Goal: Task Accomplishment & Management: Complete application form

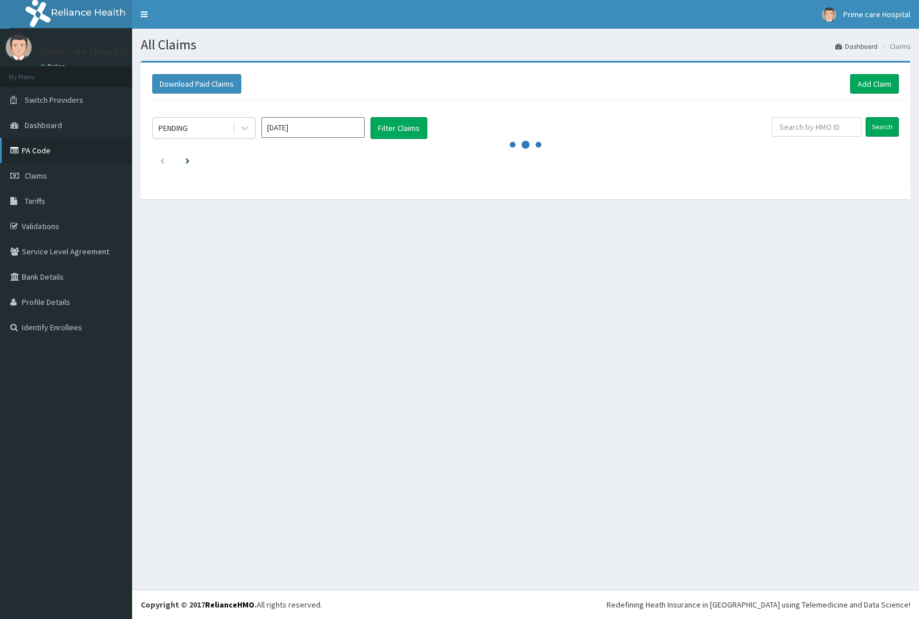
click at [36, 153] on link "PA Code" at bounding box center [66, 150] width 132 height 25
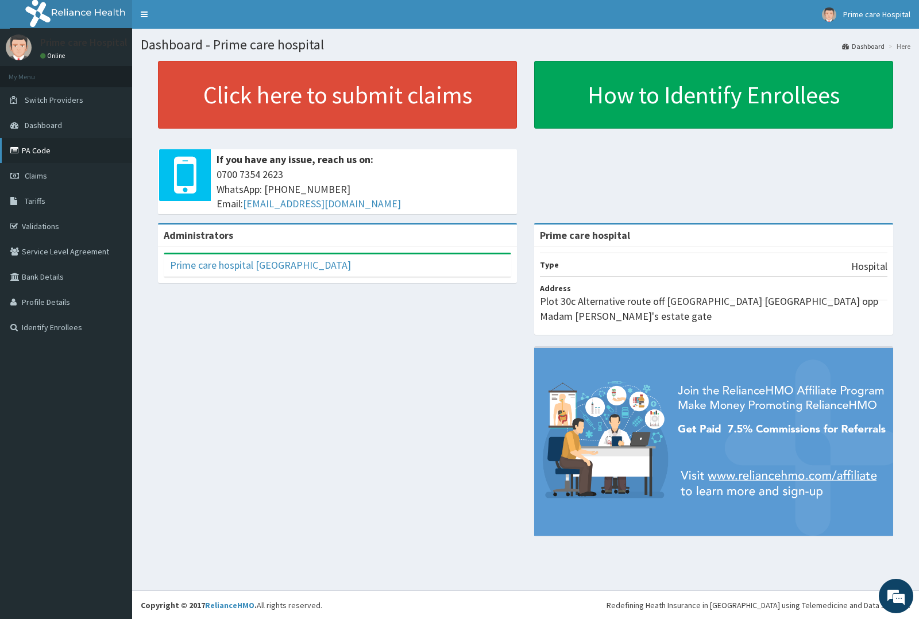
click at [47, 144] on link "PA Code" at bounding box center [66, 150] width 132 height 25
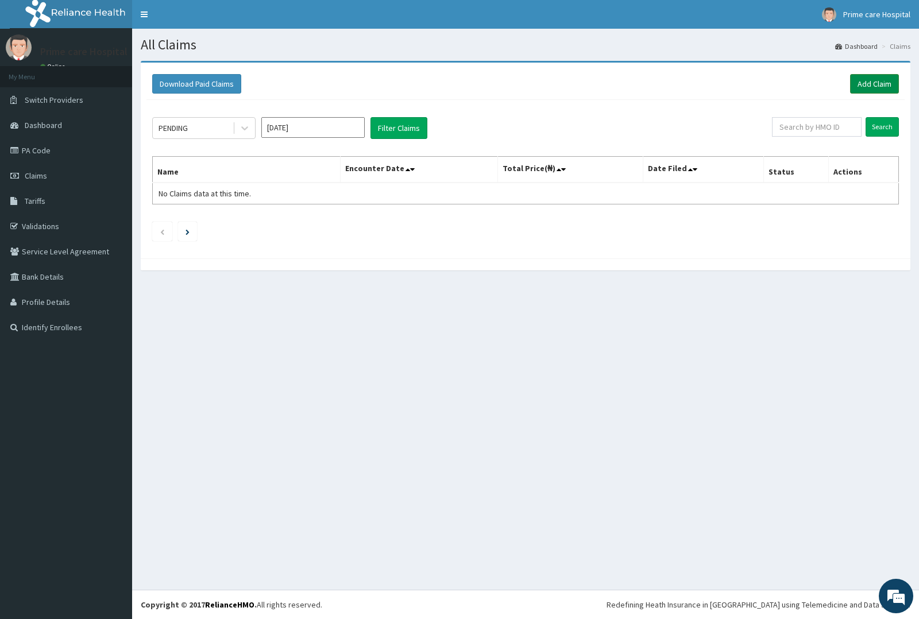
click at [882, 82] on link "Add Claim" at bounding box center [874, 84] width 49 height 20
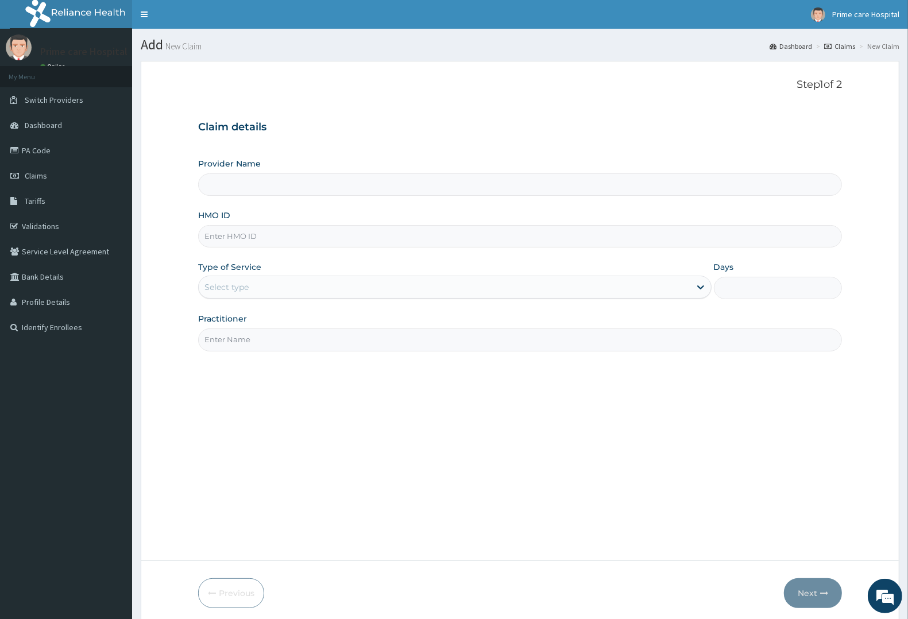
type input "Prime care hospital"
click at [248, 237] on input "HMO ID" at bounding box center [520, 236] width 644 height 22
type input "TDP/10305/B"
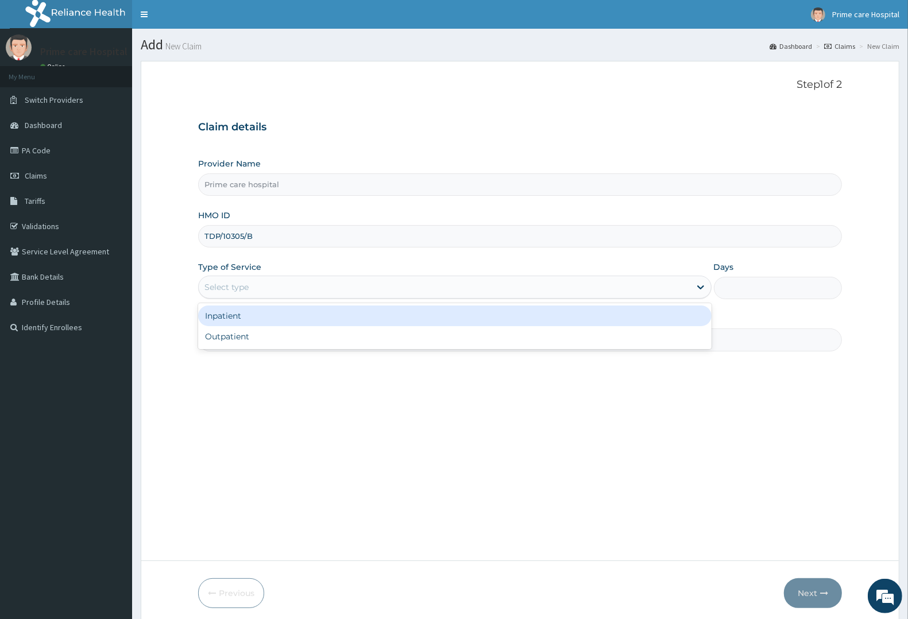
click at [250, 287] on div "Select type" at bounding box center [445, 287] width 492 height 18
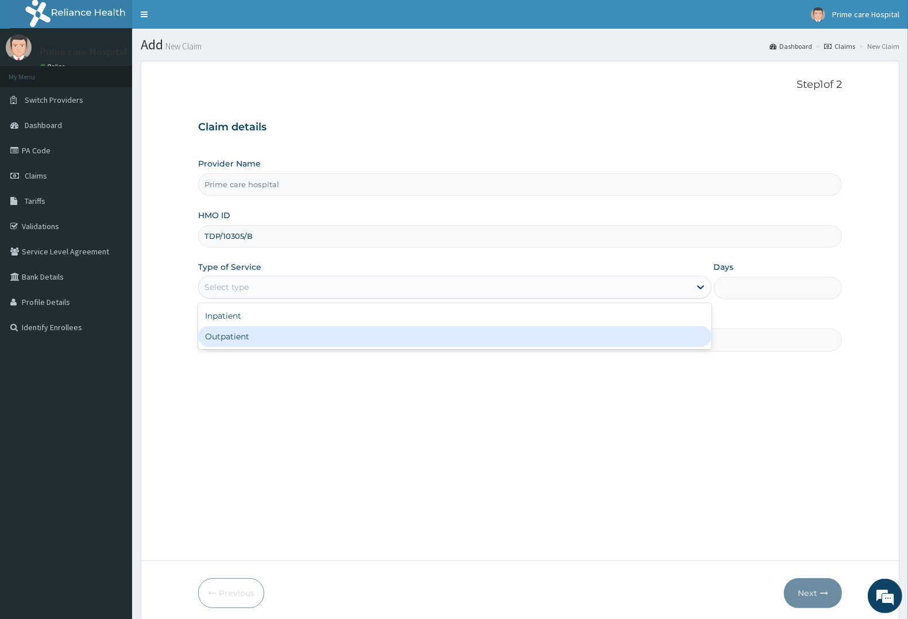
click at [248, 336] on div "Outpatient" at bounding box center [455, 336] width 514 height 21
type input "1"
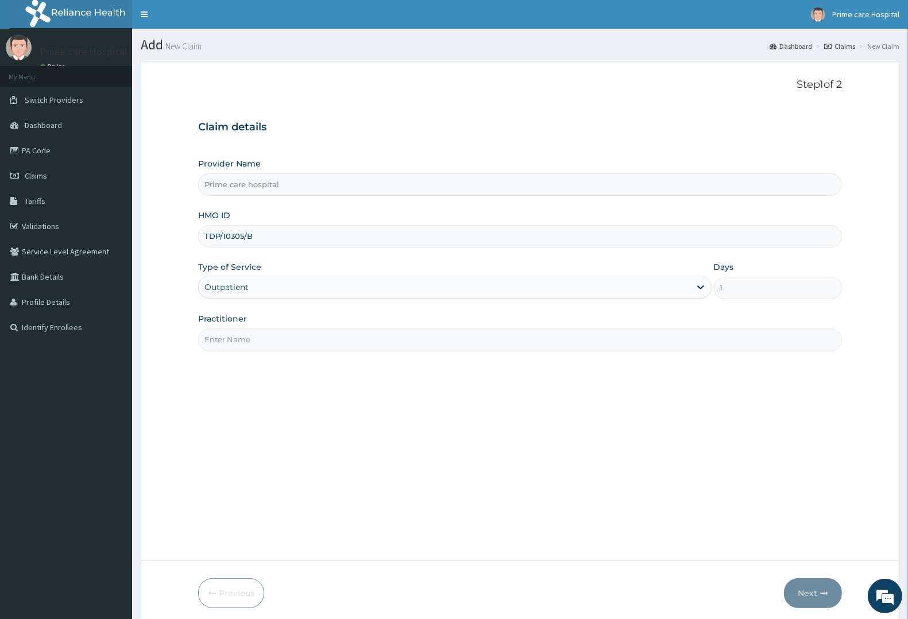
click at [248, 343] on input "Practitioner" at bounding box center [520, 340] width 644 height 22
type input "[PERSON_NAME]"
click at [811, 588] on button "Next" at bounding box center [813, 593] width 58 height 30
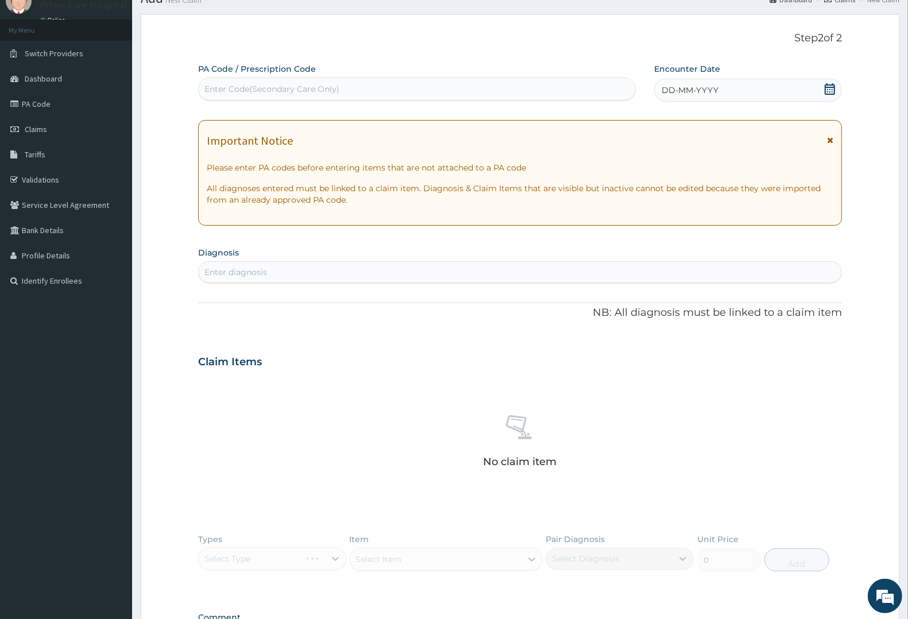
scroll to position [72, 0]
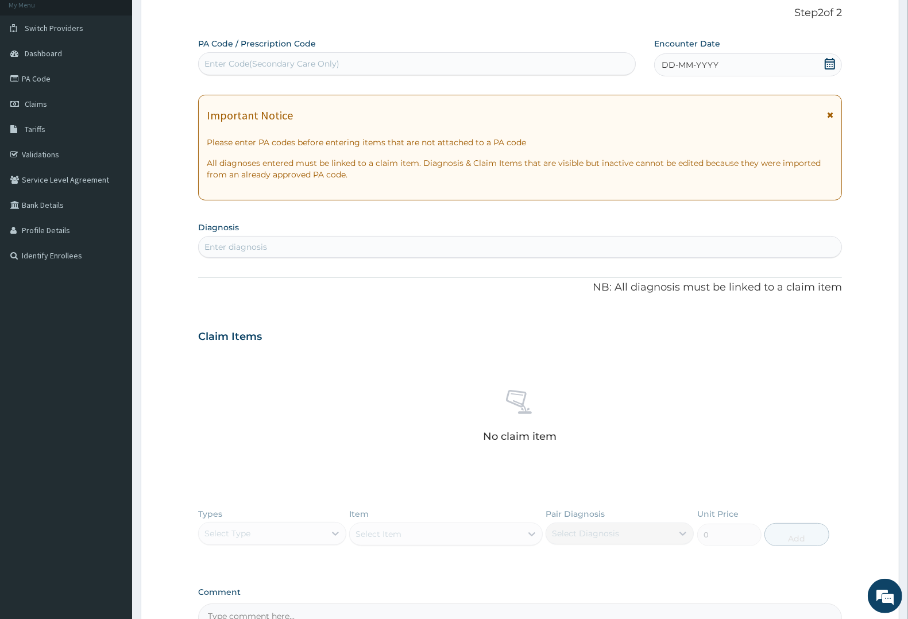
click at [826, 65] on icon at bounding box center [829, 63] width 11 height 11
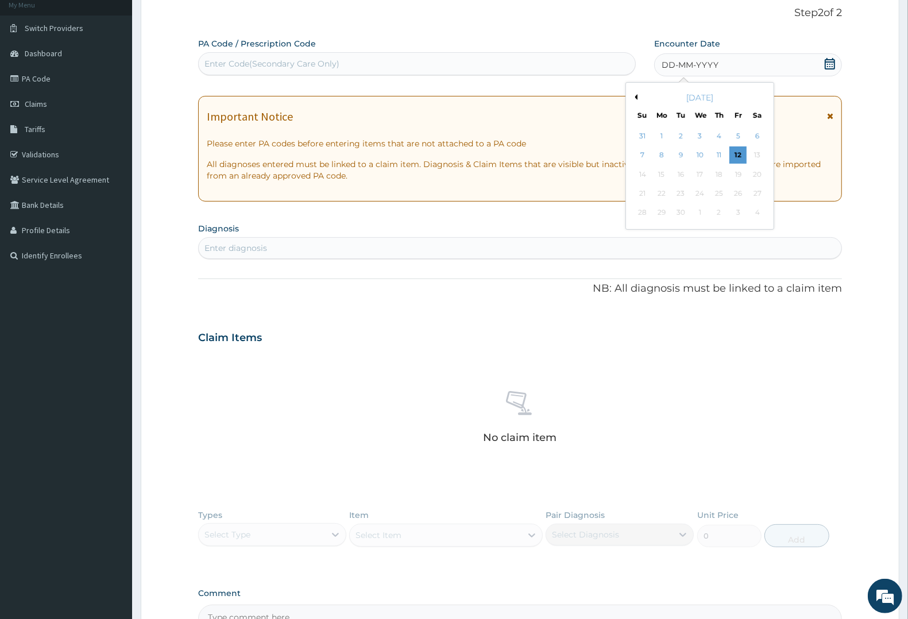
click at [638, 98] on div "September 2025" at bounding box center [700, 97] width 138 height 11
click at [638, 96] on div "September 2025" at bounding box center [700, 97] width 138 height 11
click at [676, 98] on div "September 2025" at bounding box center [700, 97] width 138 height 11
click at [635, 96] on button "Previous Month" at bounding box center [635, 97] width 6 height 6
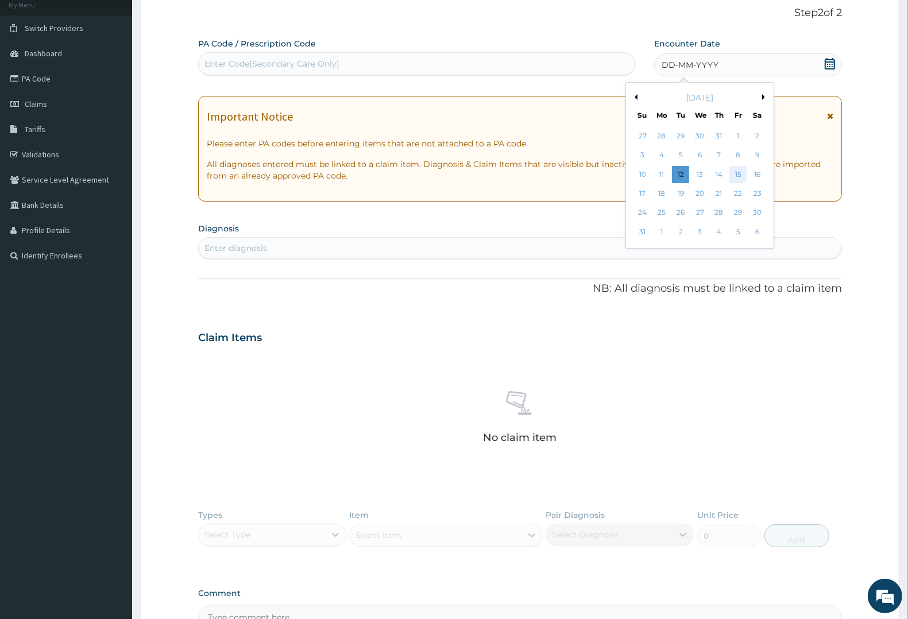
click at [741, 172] on div "15" at bounding box center [738, 174] width 17 height 17
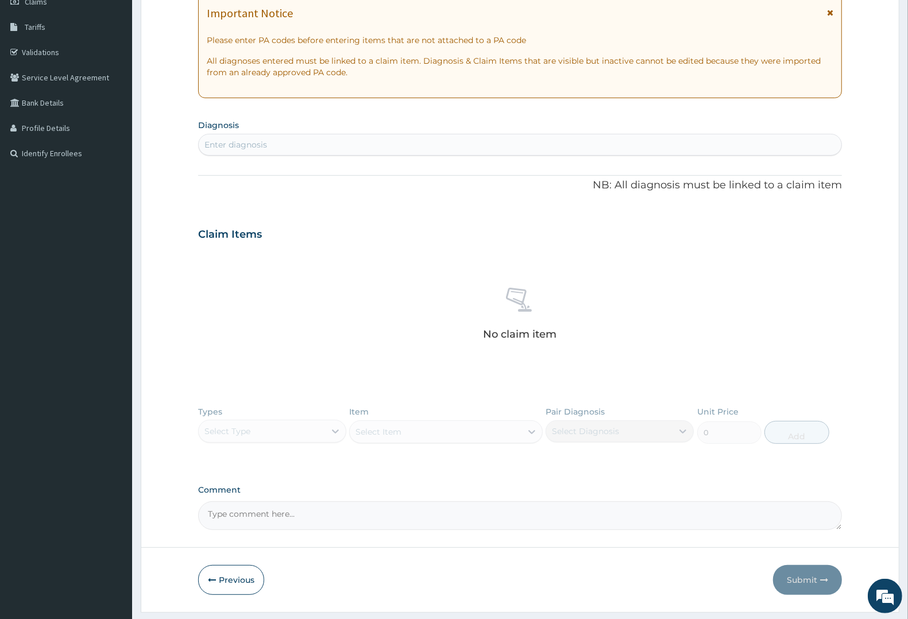
scroll to position [206, 0]
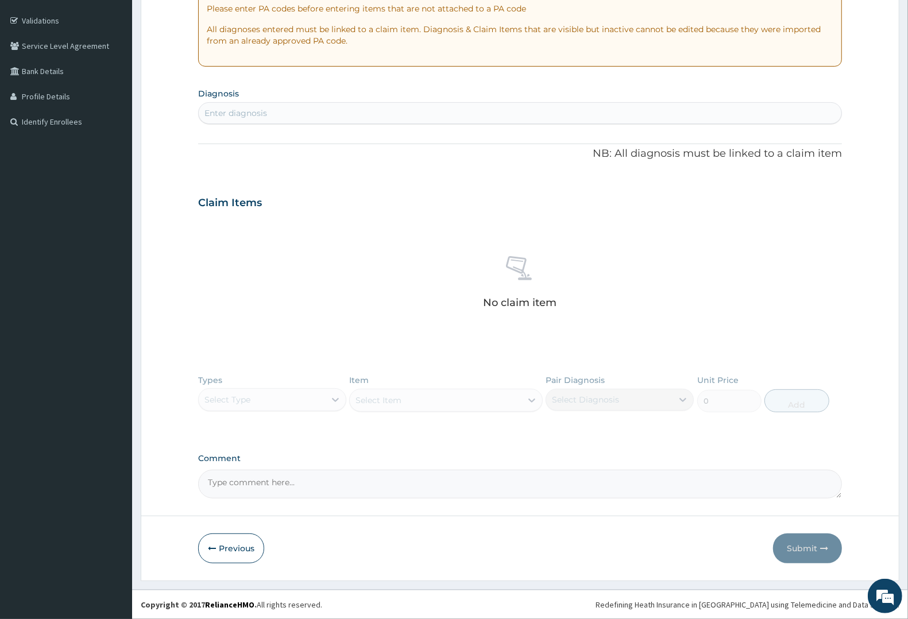
click at [293, 108] on div "Enter diagnosis" at bounding box center [520, 113] width 643 height 18
type input "MALA"
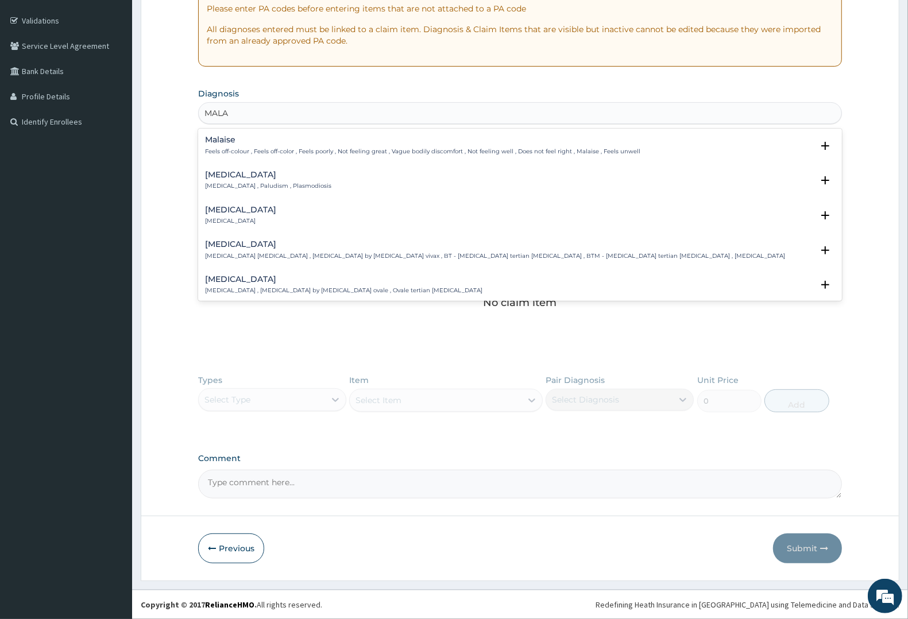
click at [237, 173] on h4 "Malaria" at bounding box center [268, 175] width 126 height 9
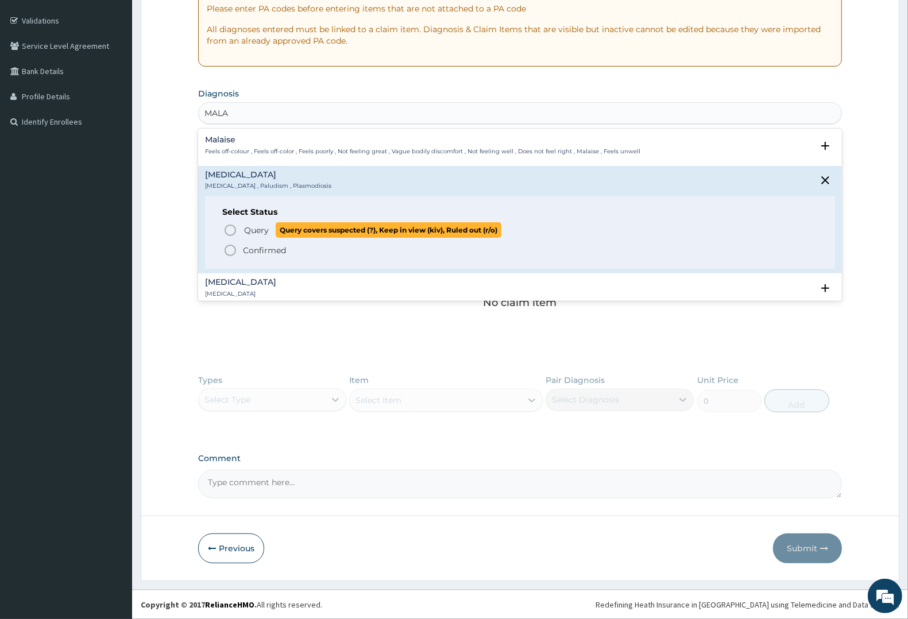
click at [242, 229] on span "Query Query covers suspected (?), Keep in view (kiv), Ruled out (r/o)" at bounding box center [520, 230] width 595 height 16
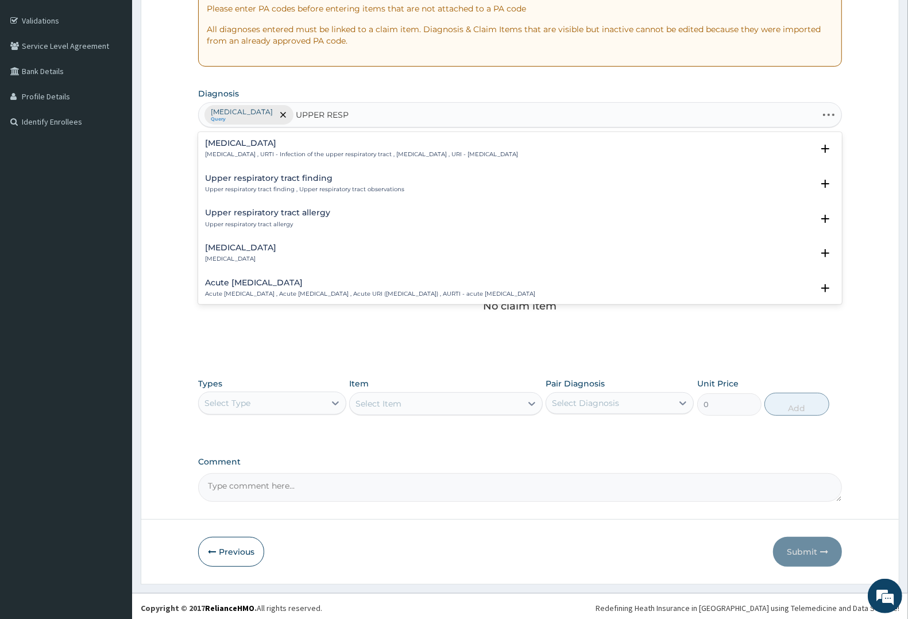
type input "UPPER RESPI"
click at [300, 150] on div "Upper respiratory infection Upper respiratory infection , URTI - Infection of t…" at bounding box center [361, 149] width 313 height 20
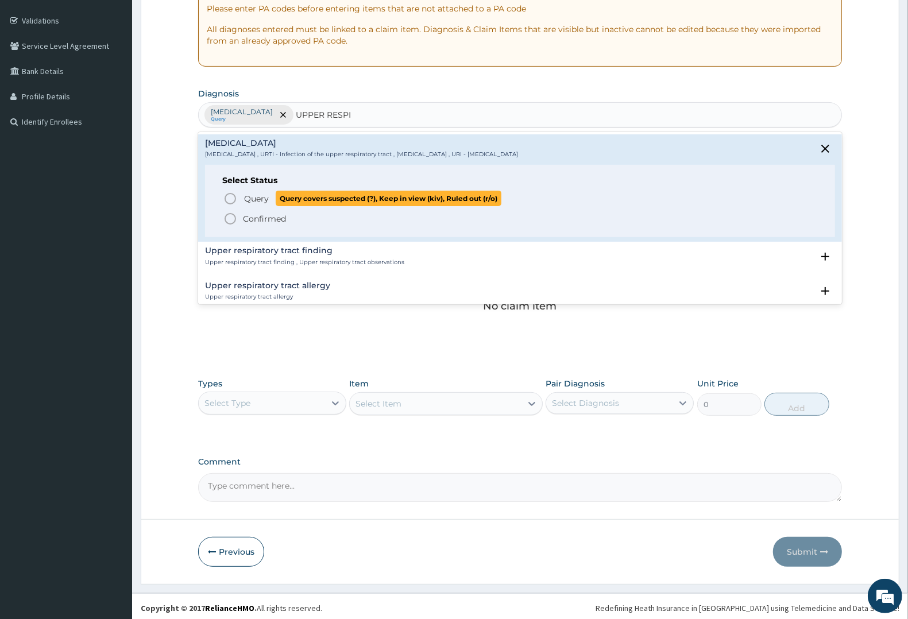
click at [277, 198] on span "Query covers suspected (?), Keep in view (kiv), Ruled out (r/o)" at bounding box center [389, 199] width 226 height 16
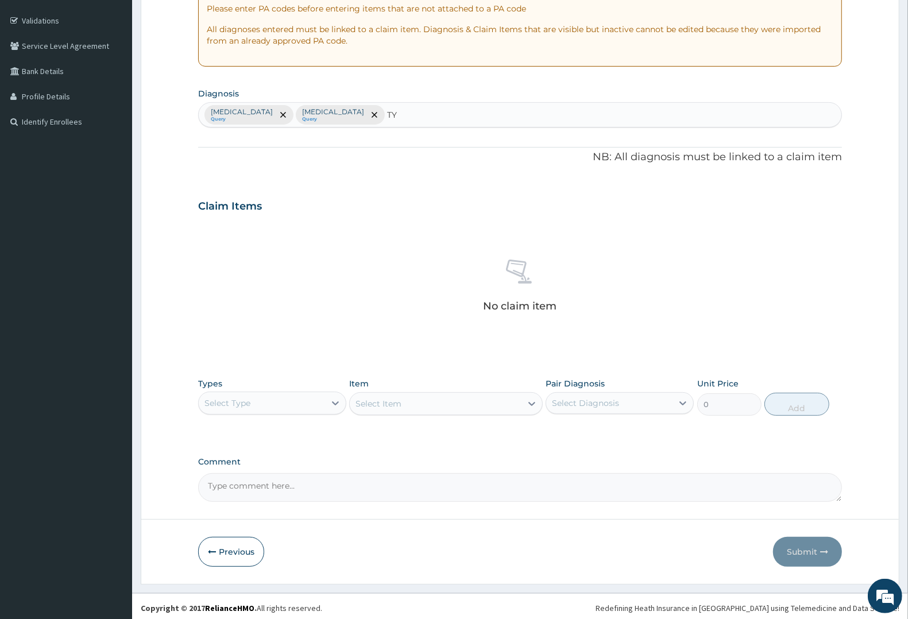
type input "T"
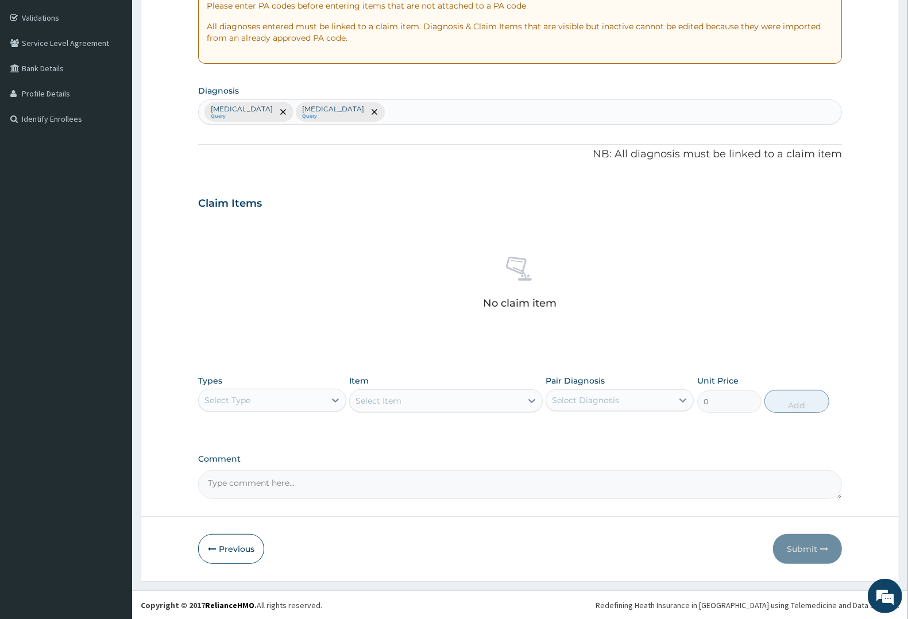
scroll to position [210, 0]
click at [295, 393] on div "Select Type" at bounding box center [262, 400] width 126 height 18
click at [227, 469] on div "Procedures" at bounding box center [272, 470] width 148 height 21
click at [395, 400] on div "Select Item" at bounding box center [445, 400] width 193 height 23
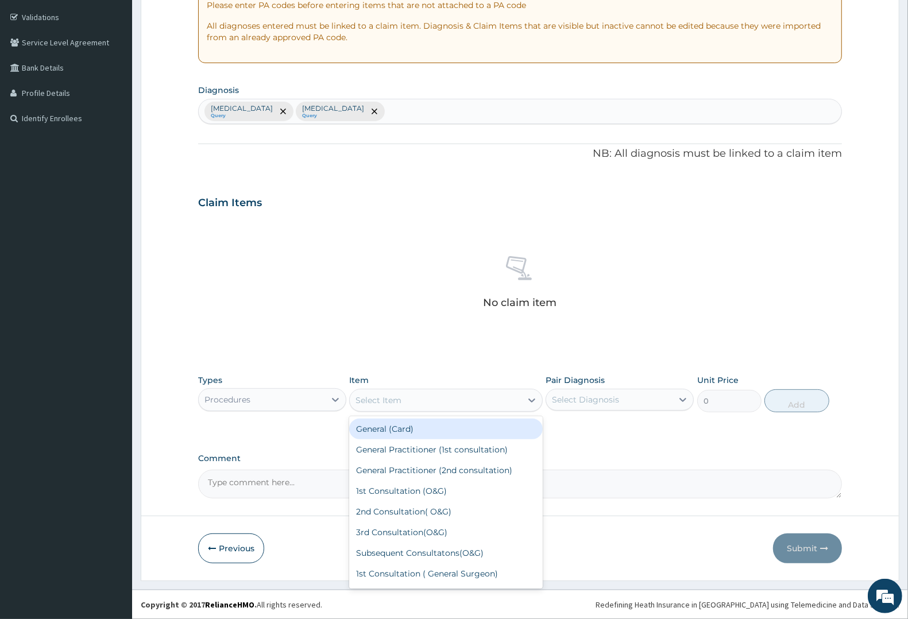
click at [415, 403] on div "Select Item" at bounding box center [435, 400] width 171 height 18
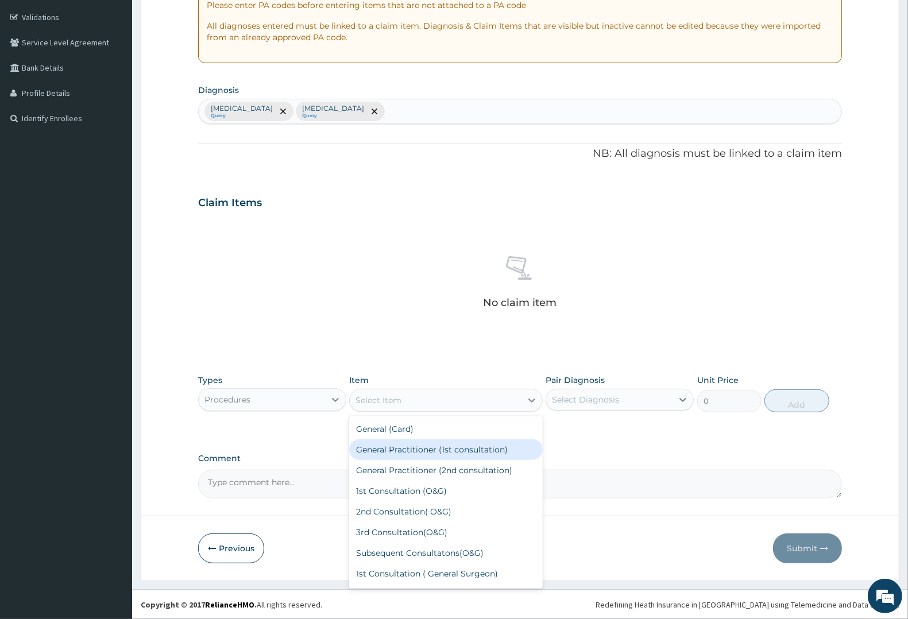
click at [420, 443] on div "General Practitioner (1st consultation)" at bounding box center [445, 449] width 193 height 21
type input "2250"
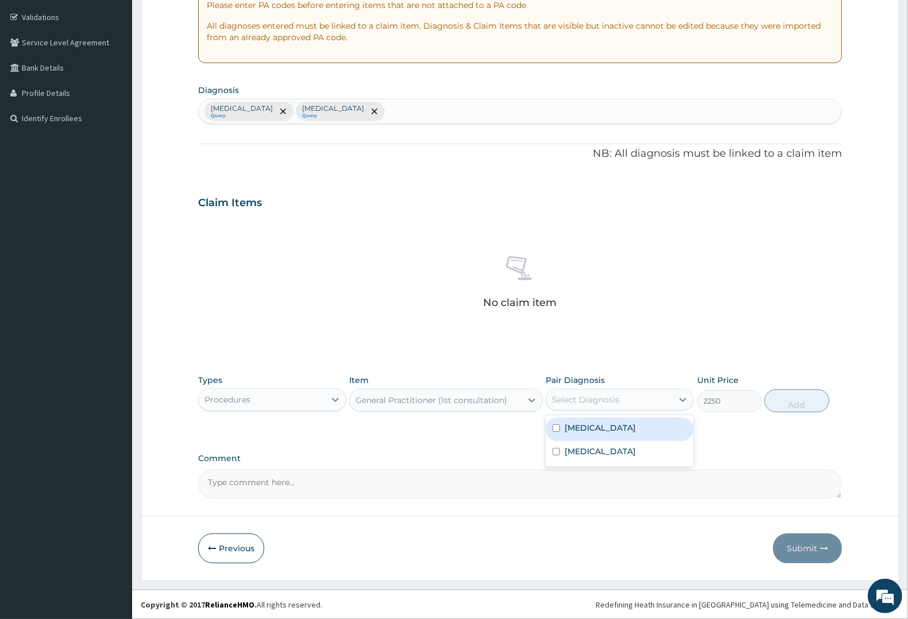
click at [612, 401] on div "Select Diagnosis" at bounding box center [585, 399] width 67 height 11
click at [599, 430] on div "Malaria" at bounding box center [620, 430] width 148 height 24
checkbox input "true"
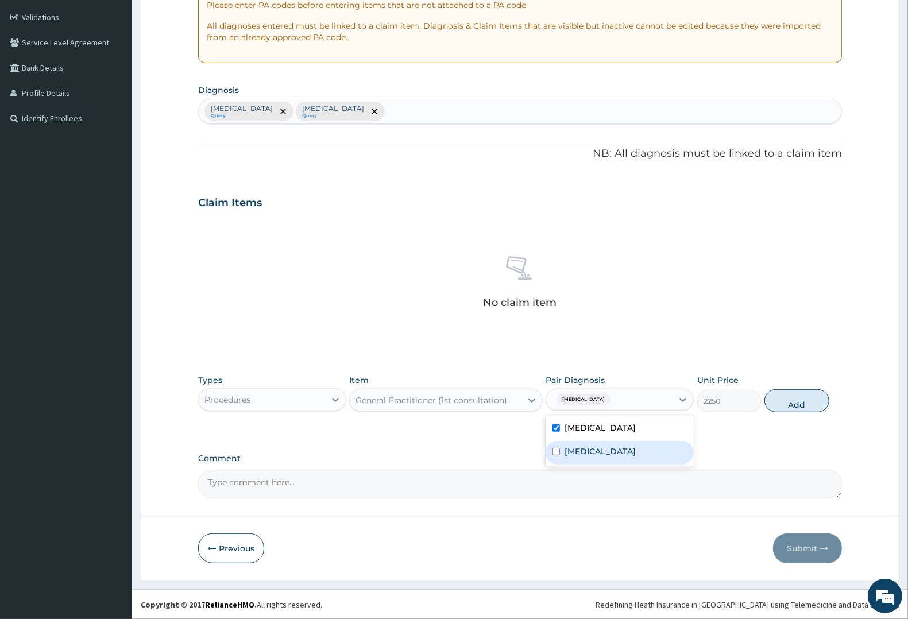
click at [590, 453] on label "Upper respiratory infection" at bounding box center [600, 451] width 71 height 11
checkbox input "true"
click at [786, 399] on button "Add" at bounding box center [797, 400] width 64 height 23
type input "0"
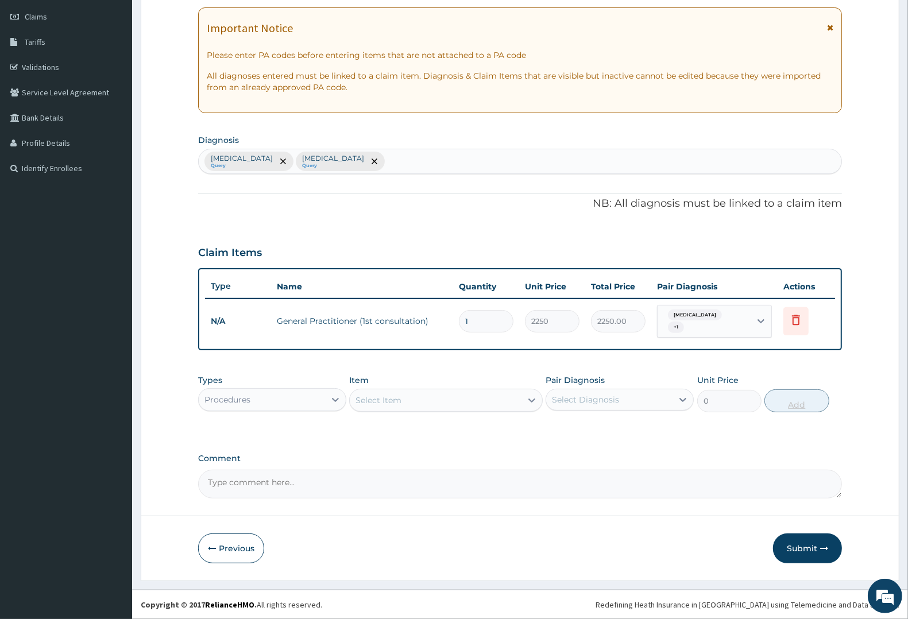
scroll to position [153, 0]
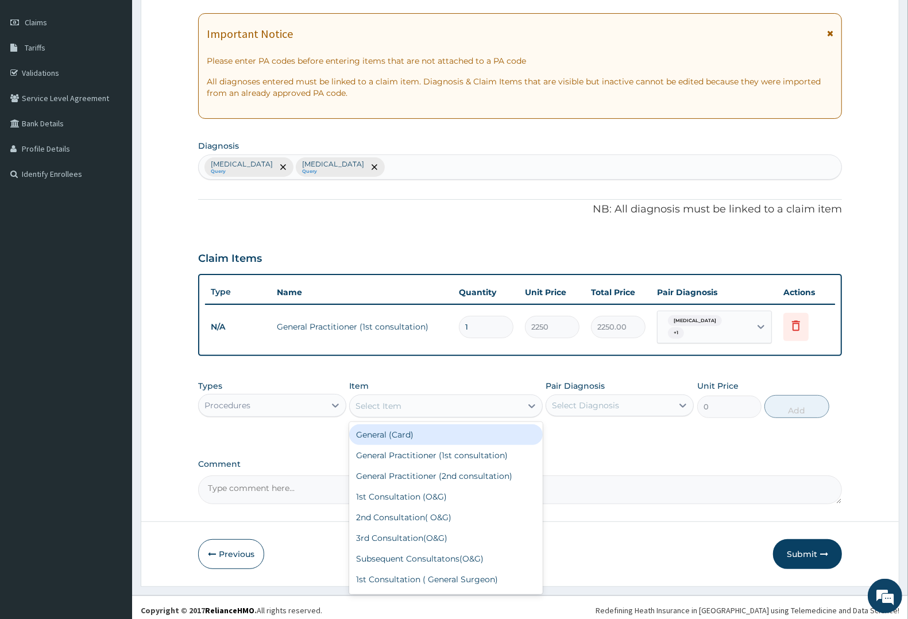
click at [403, 400] on div "Select Item" at bounding box center [435, 406] width 171 height 18
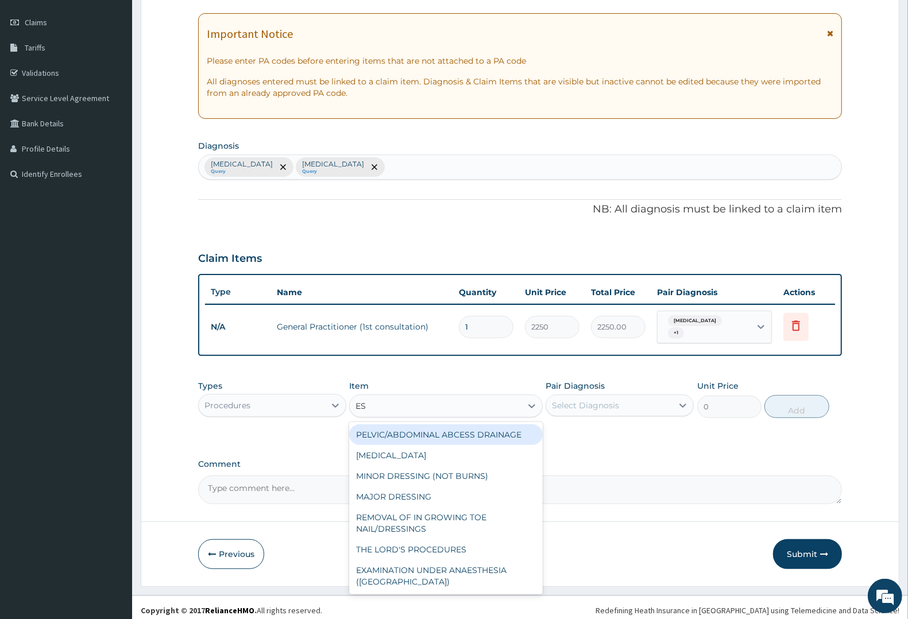
type input "ESR"
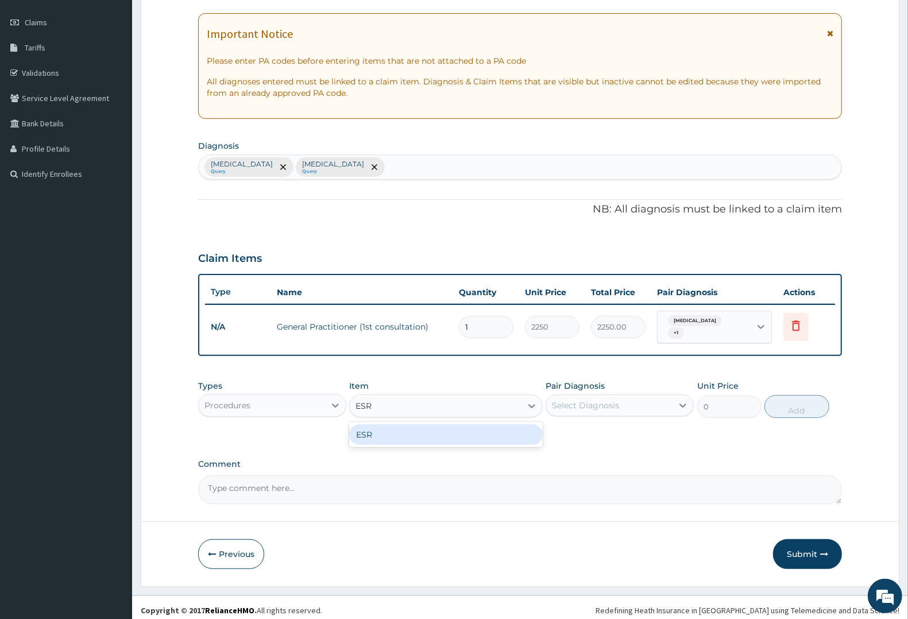
click at [424, 429] on div "ESR" at bounding box center [445, 435] width 193 height 21
type input "4000"
click at [595, 400] on div "Select Diagnosis" at bounding box center [585, 405] width 67 height 11
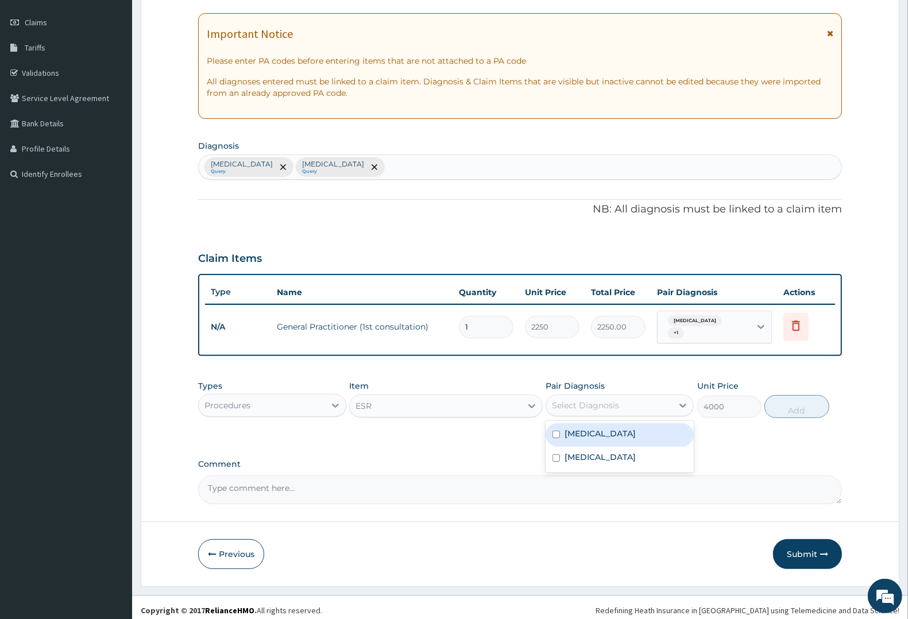
click at [601, 434] on div "Malaria" at bounding box center [620, 435] width 148 height 24
drag, startPoint x: 601, startPoint y: 429, endPoint x: 601, endPoint y: 447, distance: 18.4
click at [601, 435] on div "Malaria" at bounding box center [620, 435] width 148 height 24
checkbox input "false"
click at [601, 452] on label "Upper respiratory infection" at bounding box center [600, 457] width 71 height 11
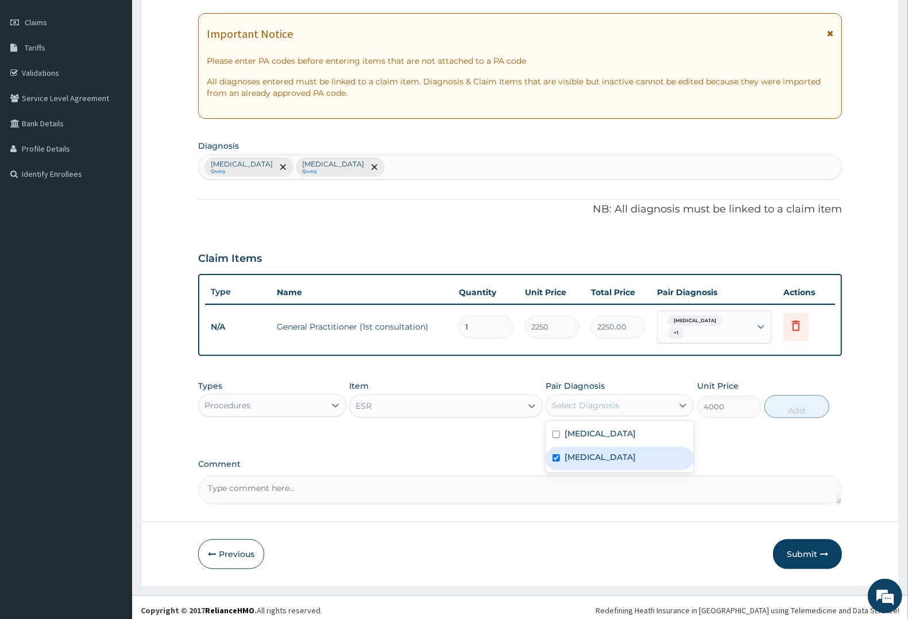
checkbox input "true"
click at [809, 405] on button "Add" at bounding box center [797, 406] width 64 height 23
type input "0"
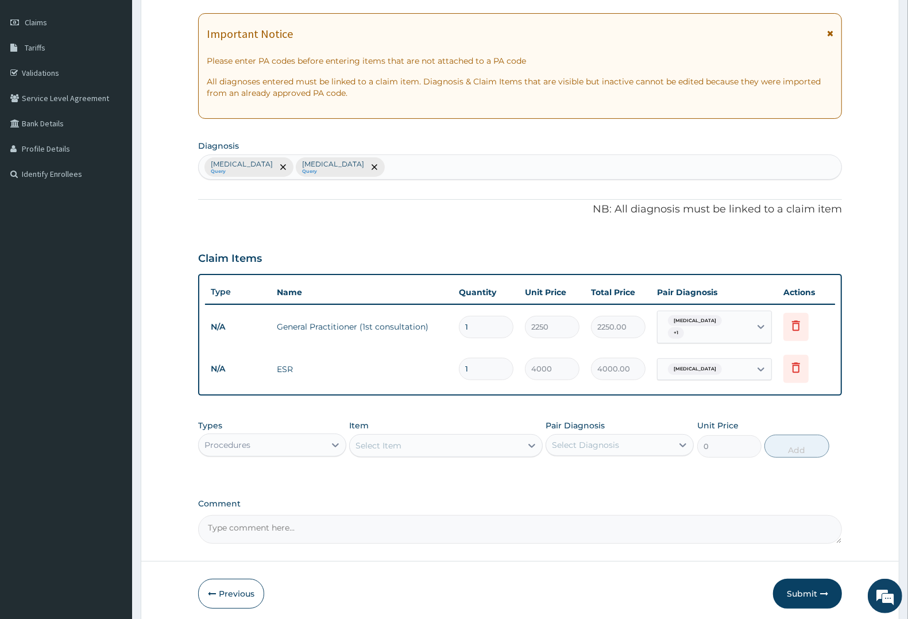
click at [403, 442] on div "Select Item" at bounding box center [435, 446] width 171 height 18
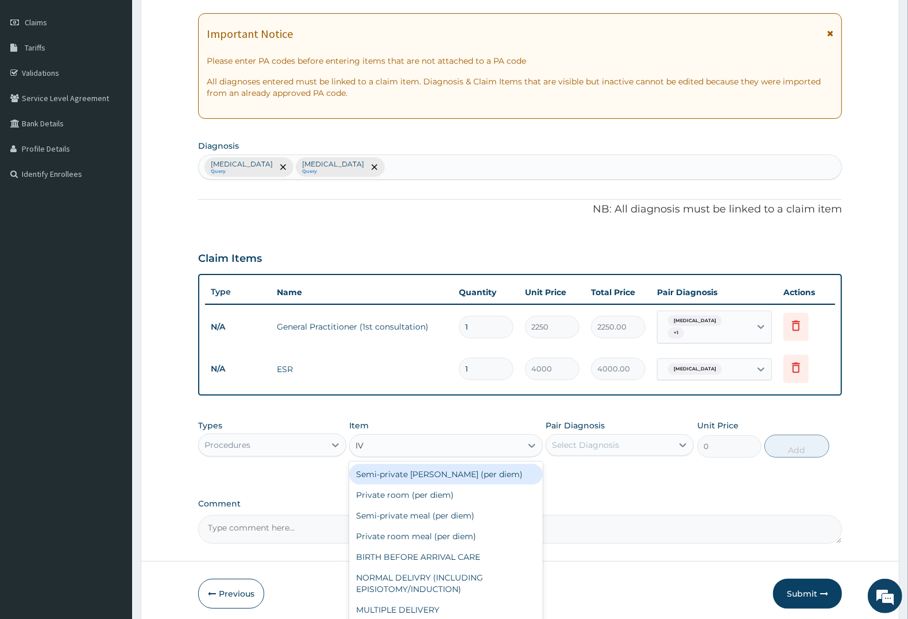
type input "IV P"
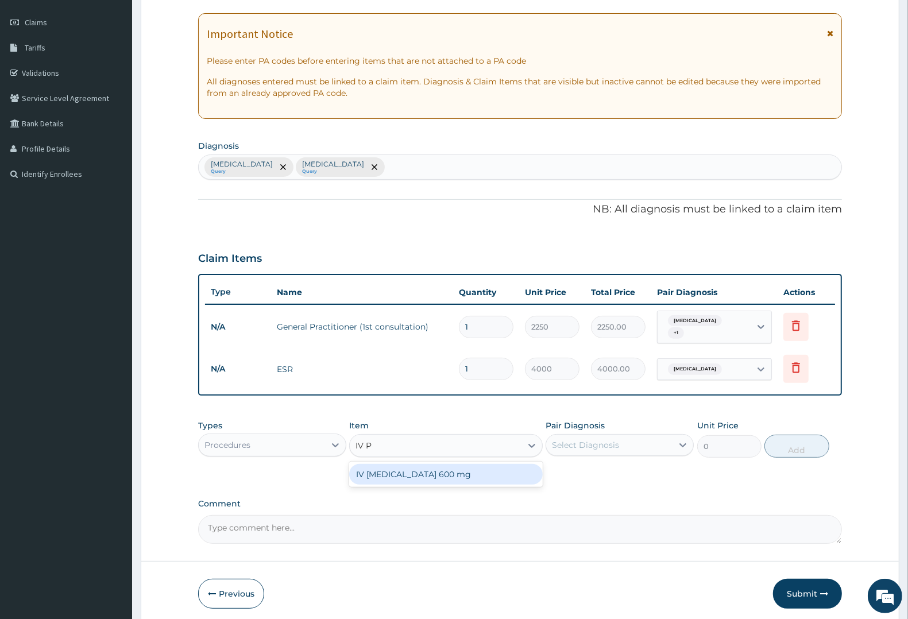
click at [447, 469] on div "IV PARACETAMOL 600 mg" at bounding box center [445, 474] width 193 height 21
type input "800"
click at [585, 439] on div "Select Diagnosis" at bounding box center [585, 444] width 67 height 11
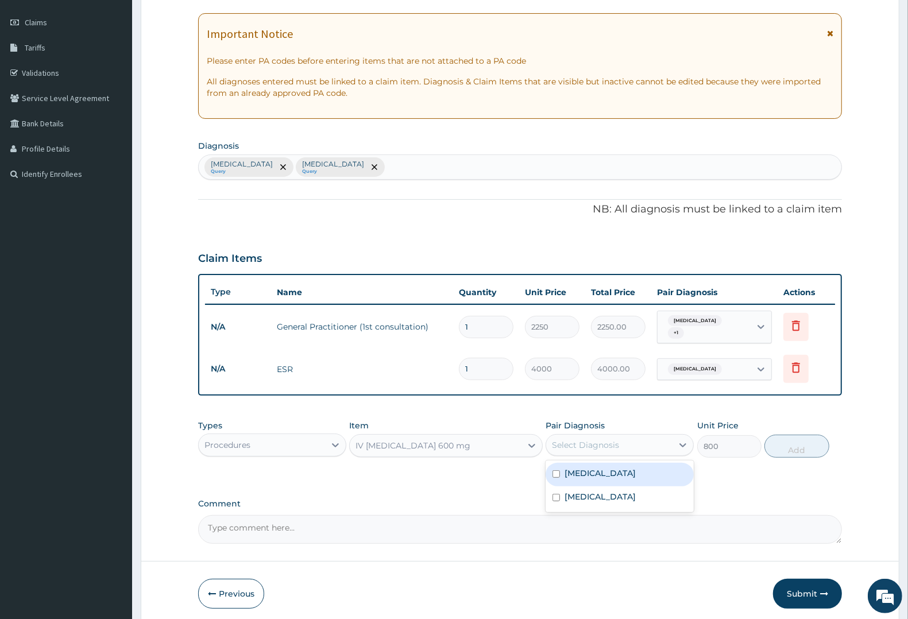
drag, startPoint x: 586, startPoint y: 466, endPoint x: 585, endPoint y: 477, distance: 11.0
click at [586, 468] on label "Malaria" at bounding box center [600, 473] width 71 height 11
checkbox input "true"
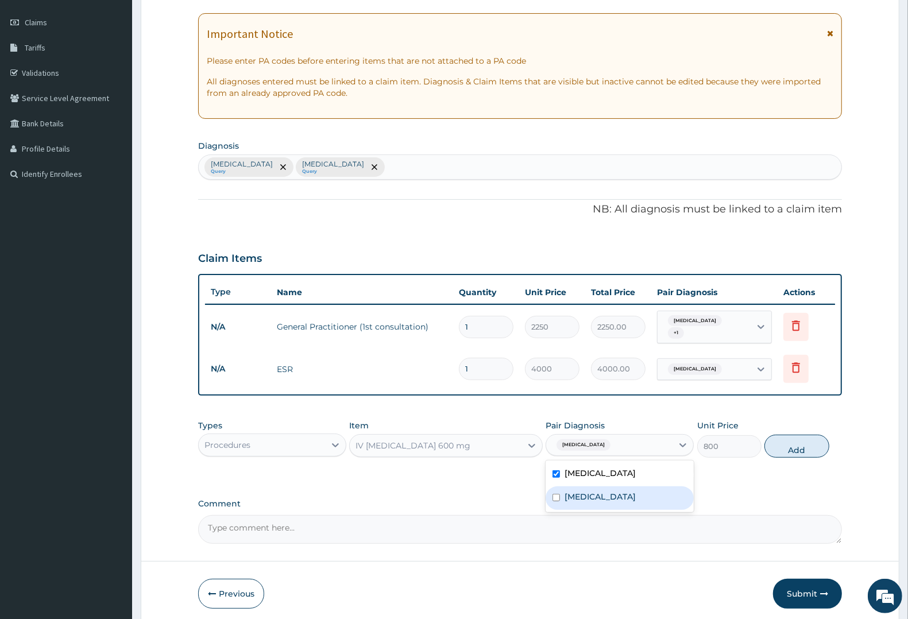
click at [585, 491] on label "Upper respiratory infection" at bounding box center [600, 496] width 71 height 11
checkbox input "true"
click at [792, 441] on button "Add" at bounding box center [797, 446] width 64 height 23
type input "0"
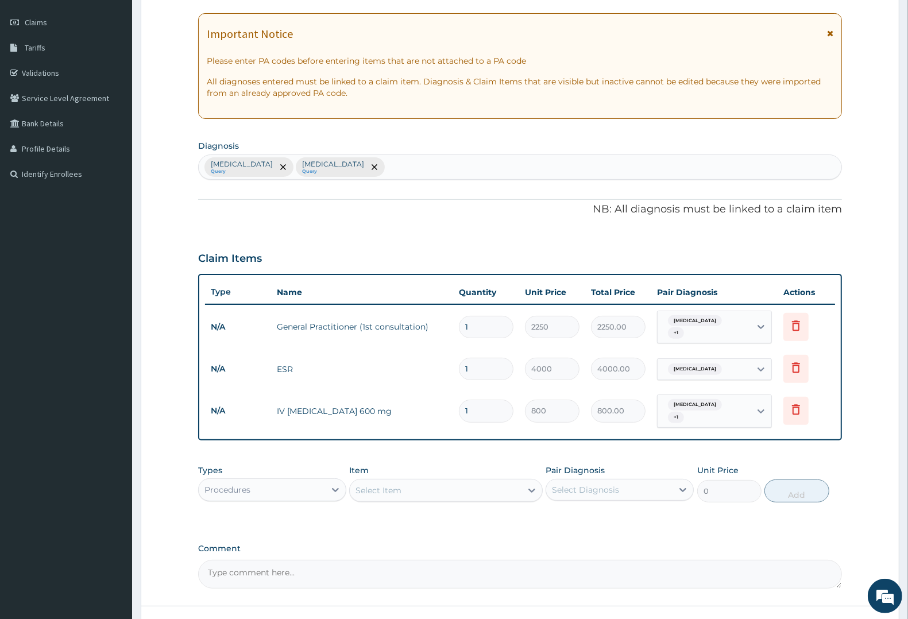
type input "0.00"
type input "2"
type input "1600.00"
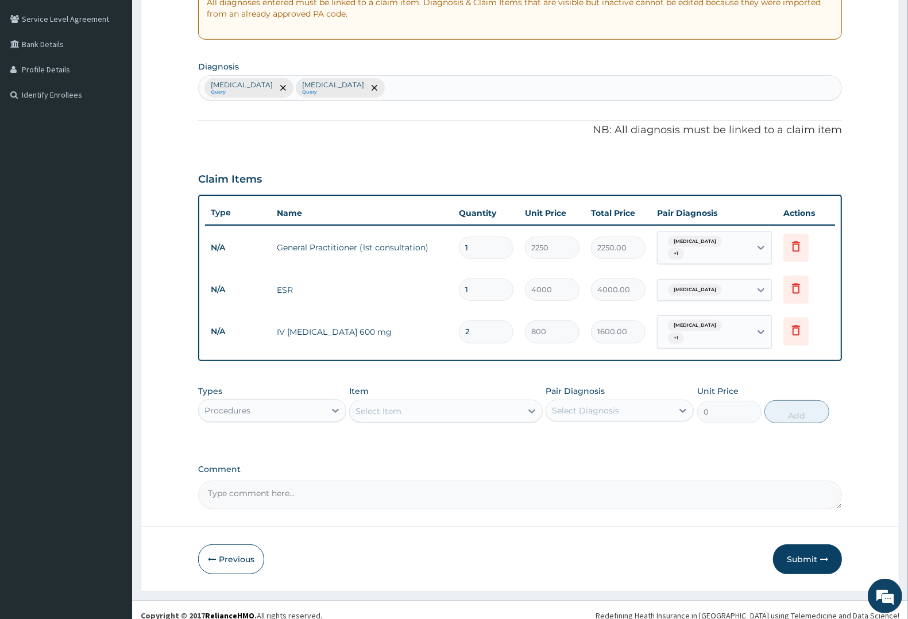
scroll to position [233, 0]
type input "2"
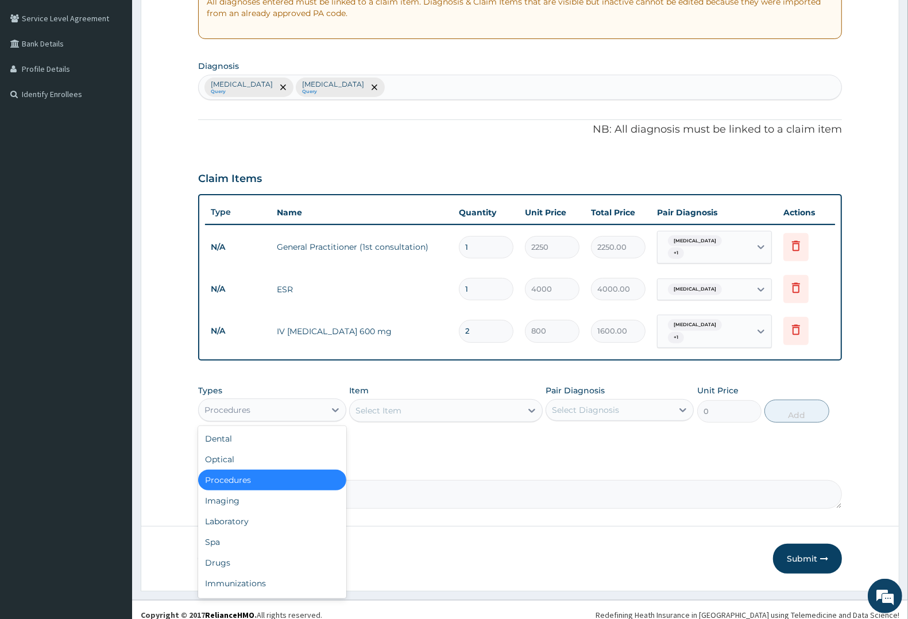
click at [237, 404] on div "Procedures" at bounding box center [227, 409] width 46 height 11
click at [216, 511] on div "Laboratory" at bounding box center [272, 521] width 148 height 21
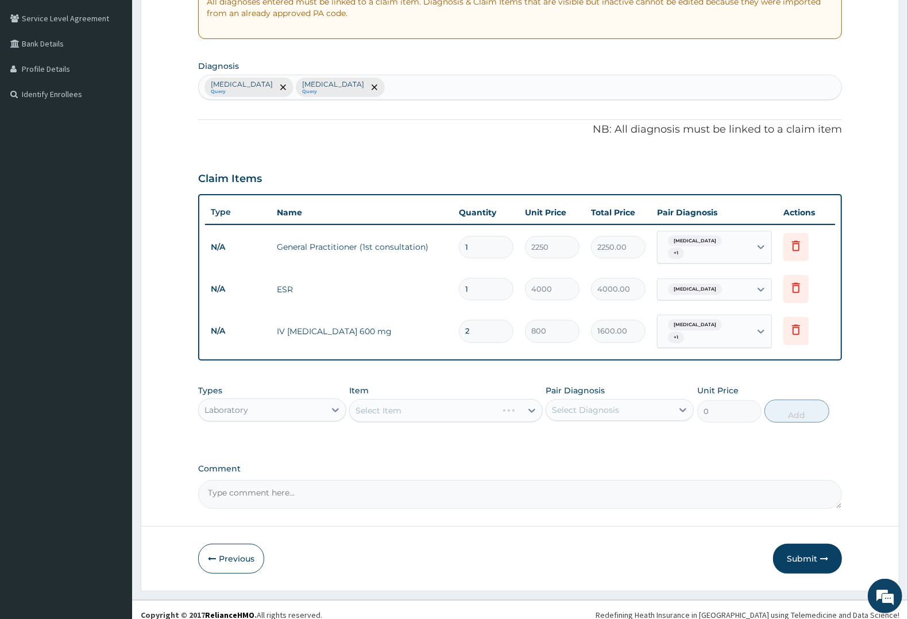
click at [398, 399] on div "Select Item" at bounding box center [445, 410] width 193 height 23
click at [415, 403] on div "Select Item" at bounding box center [435, 411] width 171 height 18
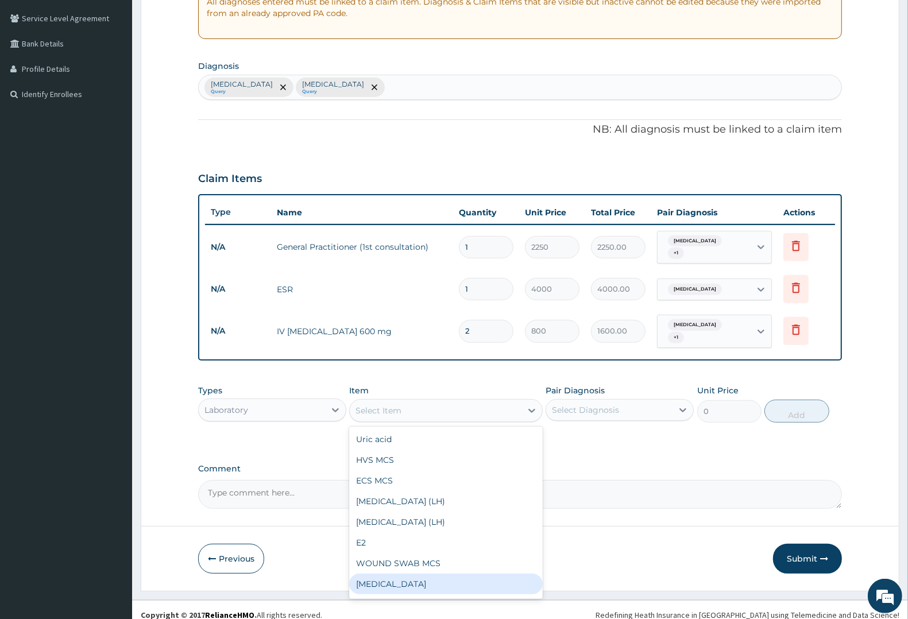
click at [379, 574] on div "Full blood count" at bounding box center [445, 584] width 193 height 21
type input "3000"
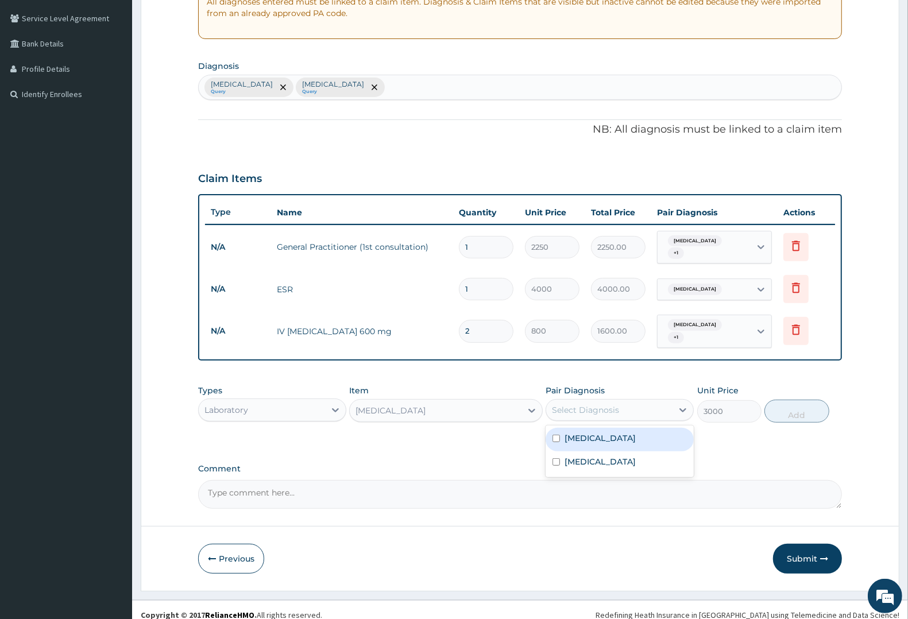
click at [596, 404] on div "Select Diagnosis" at bounding box center [585, 409] width 67 height 11
drag, startPoint x: 588, startPoint y: 422, endPoint x: 589, endPoint y: 429, distance: 6.4
click at [589, 433] on label "Malaria" at bounding box center [600, 438] width 71 height 11
checkbox input "true"
click at [588, 456] on label "Upper respiratory infection" at bounding box center [600, 461] width 71 height 11
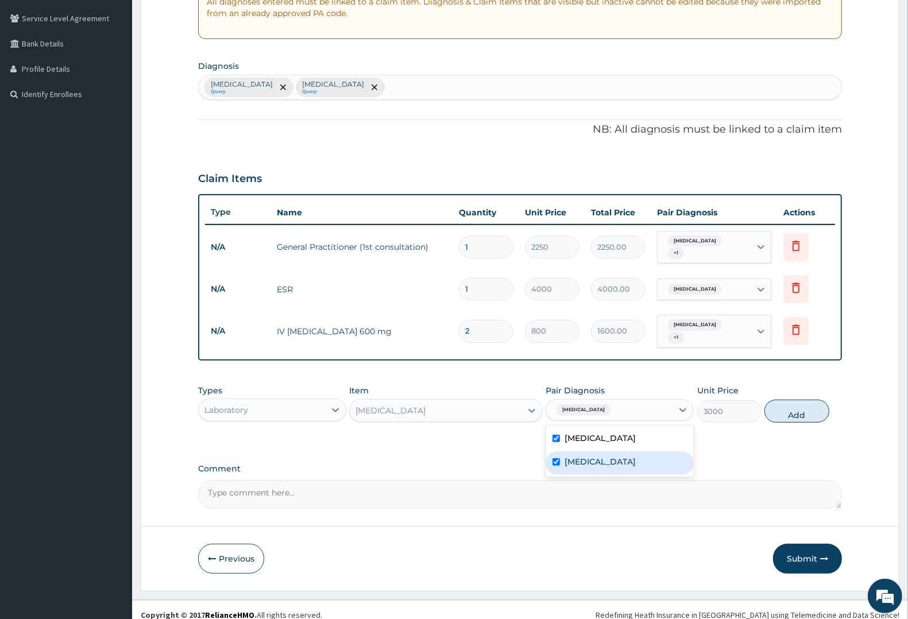
checkbox input "true"
click at [806, 400] on button "Add" at bounding box center [797, 411] width 64 height 23
type input "0"
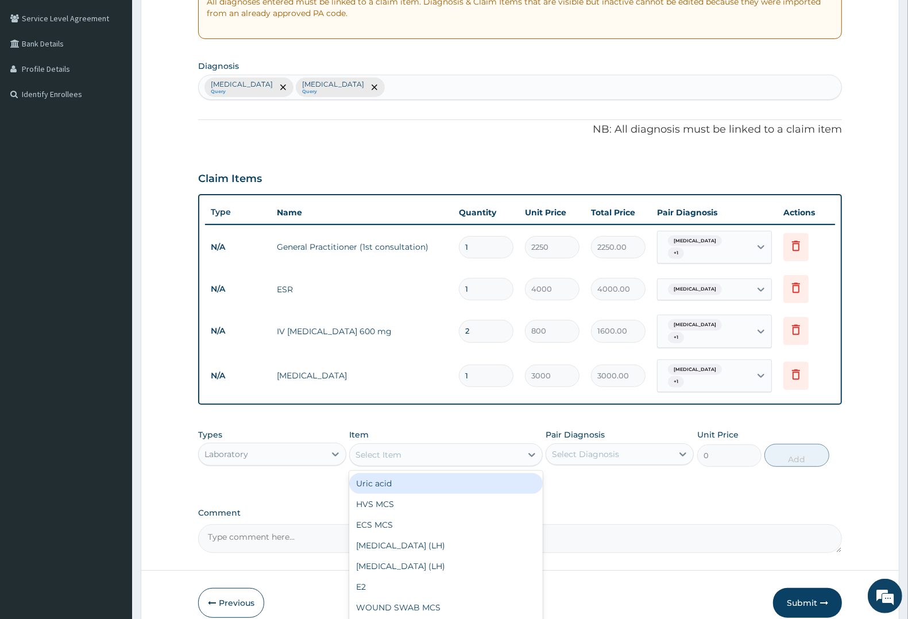
click at [398, 449] on div "Select Item" at bounding box center [379, 454] width 46 height 11
type input "MAL"
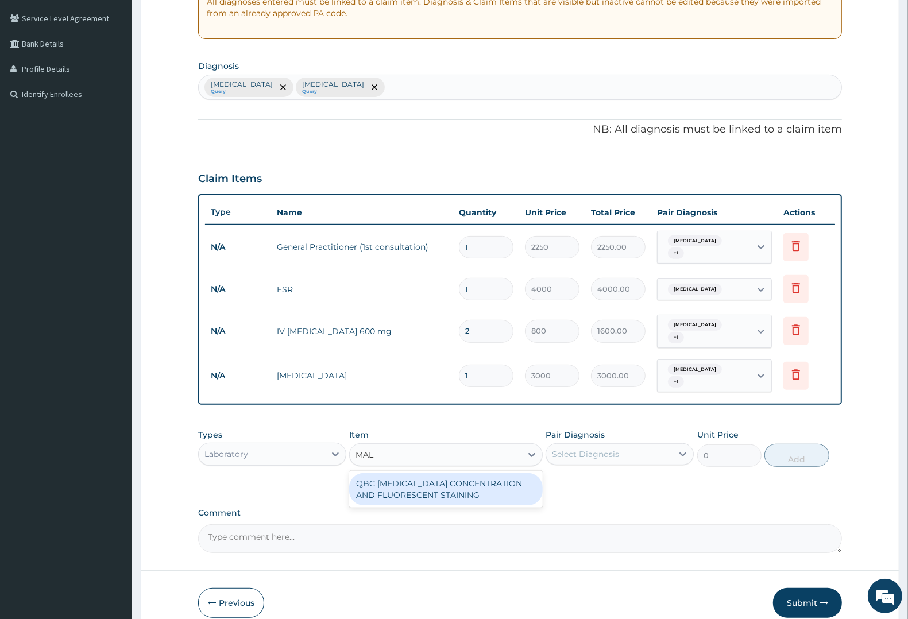
drag, startPoint x: 397, startPoint y: 469, endPoint x: 455, endPoint y: 453, distance: 60.4
click at [402, 473] on div "QBC MALARIA CONCENTRATION AND FLUORESCENT STAINING" at bounding box center [445, 489] width 193 height 32
type input "1800"
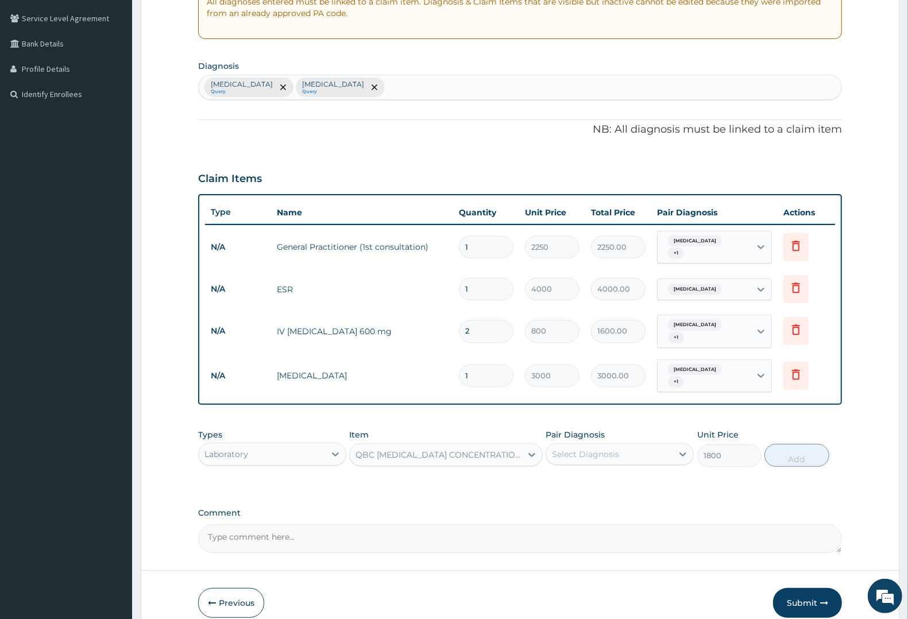
click at [604, 449] on div "Select Diagnosis" at bounding box center [585, 454] width 67 height 11
drag, startPoint x: 564, startPoint y: 466, endPoint x: 587, endPoint y: 460, distance: 23.8
click at [566, 477] on label "Malaria" at bounding box center [600, 482] width 71 height 11
checkbox input "true"
click at [792, 444] on button "Add" at bounding box center [797, 455] width 64 height 23
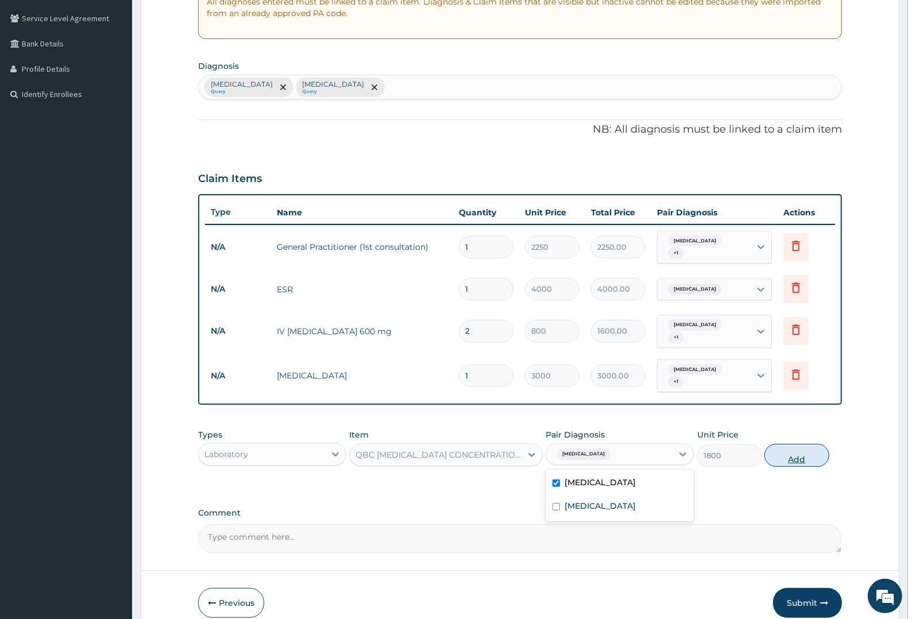
type input "0"
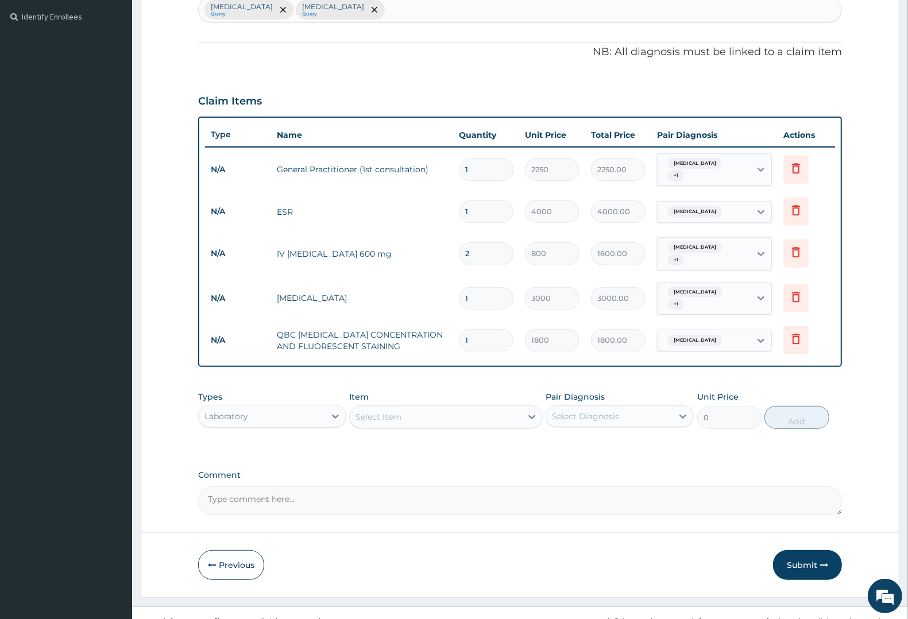
scroll to position [312, 0]
click at [383, 410] on div "Select Item" at bounding box center [379, 415] width 46 height 11
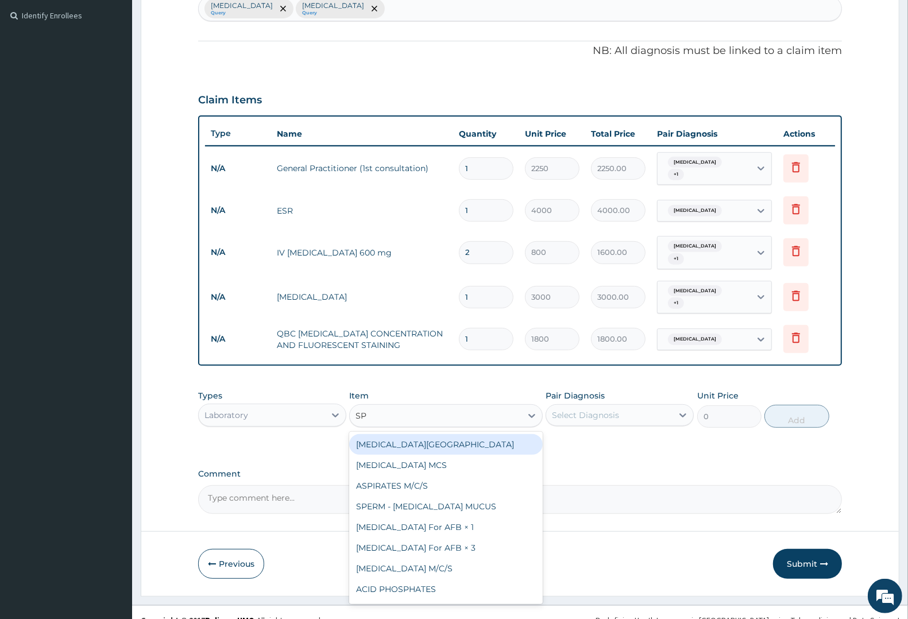
type input "SPU"
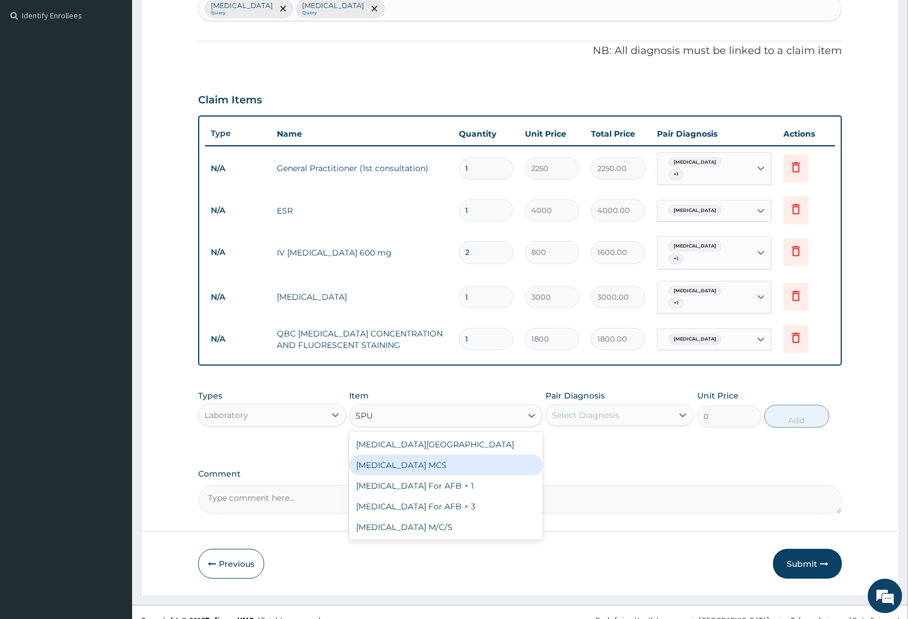
drag, startPoint x: 376, startPoint y: 449, endPoint x: 466, endPoint y: 428, distance: 92.5
click at [393, 455] on div "Sputum MCS" at bounding box center [445, 465] width 193 height 21
type input "3000"
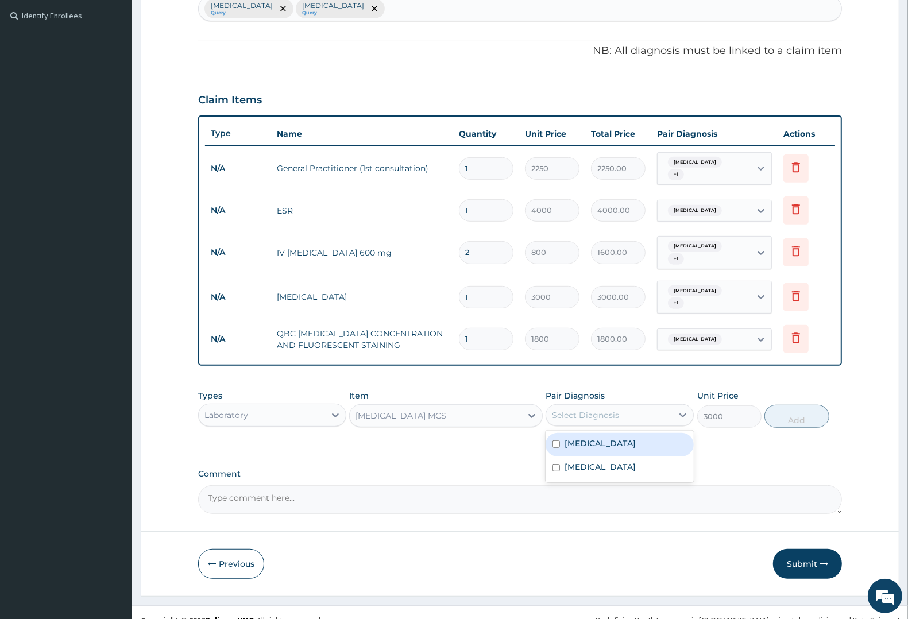
click at [643, 406] on div "Select Diagnosis" at bounding box center [609, 415] width 126 height 18
click at [603, 461] on label "Upper respiratory infection" at bounding box center [600, 466] width 71 height 11
checkbox input "true"
click at [797, 405] on button "Add" at bounding box center [797, 416] width 64 height 23
type input "0"
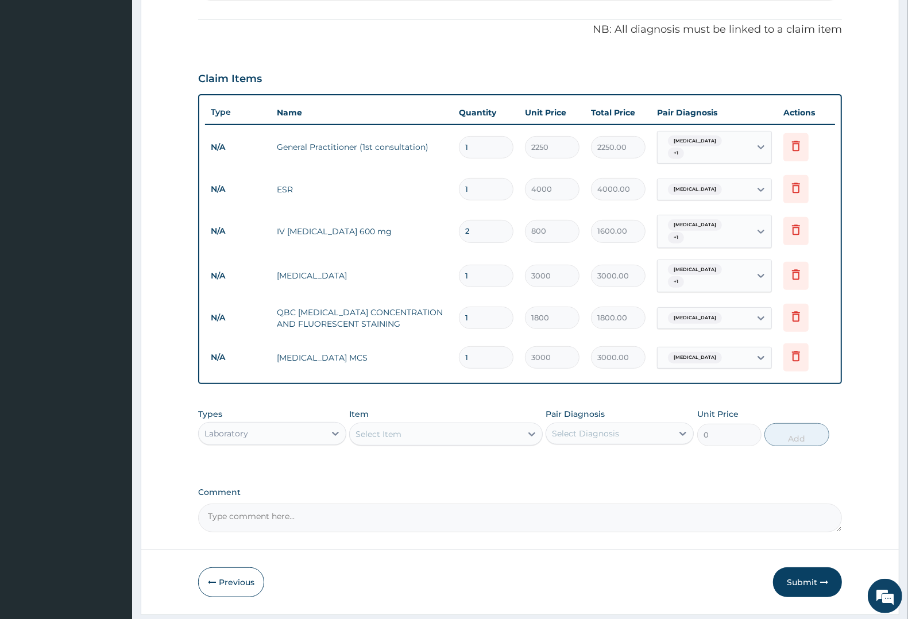
scroll to position [352, 0]
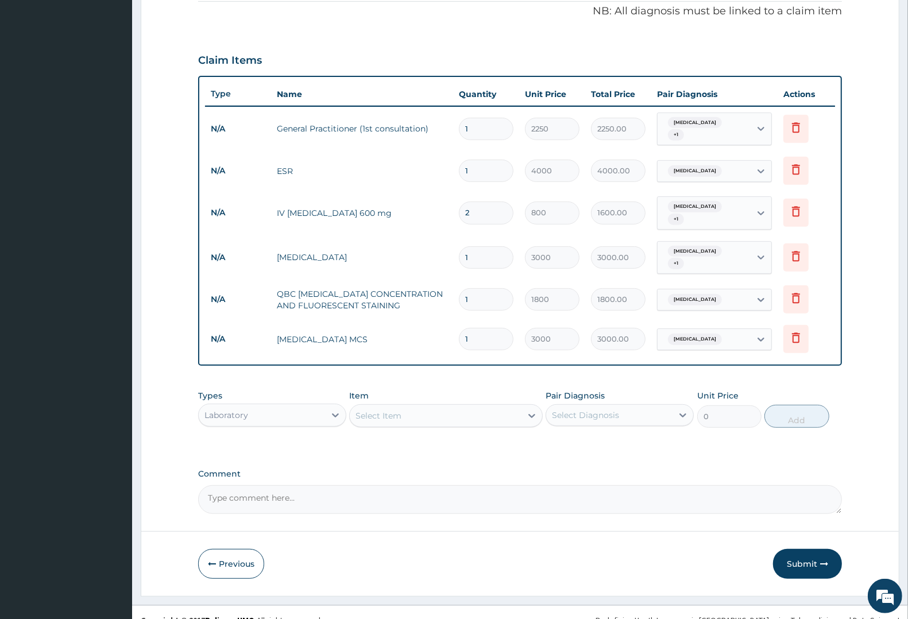
click at [242, 410] on div "Laboratory" at bounding box center [226, 415] width 44 height 11
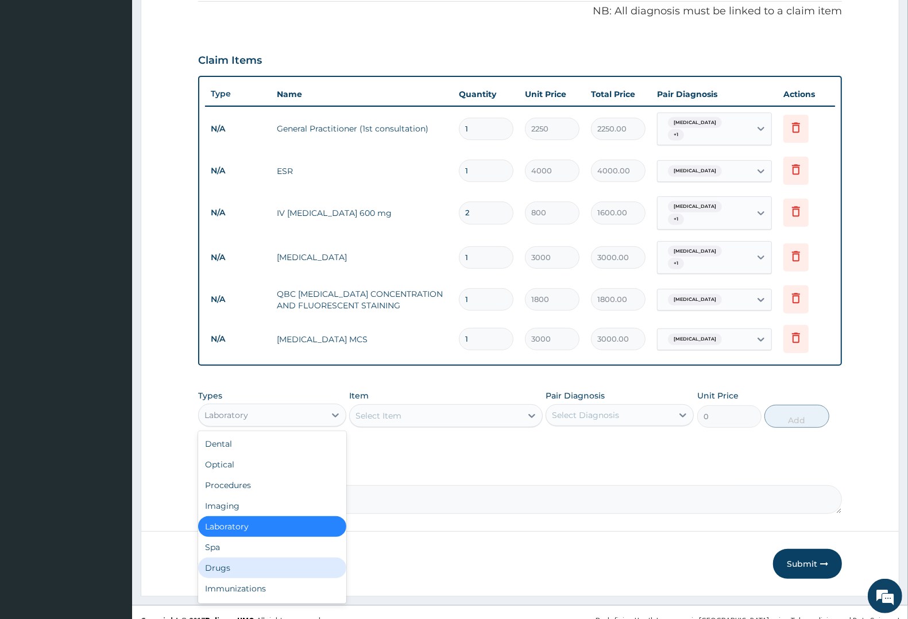
click at [222, 558] on div "Drugs" at bounding box center [272, 568] width 148 height 21
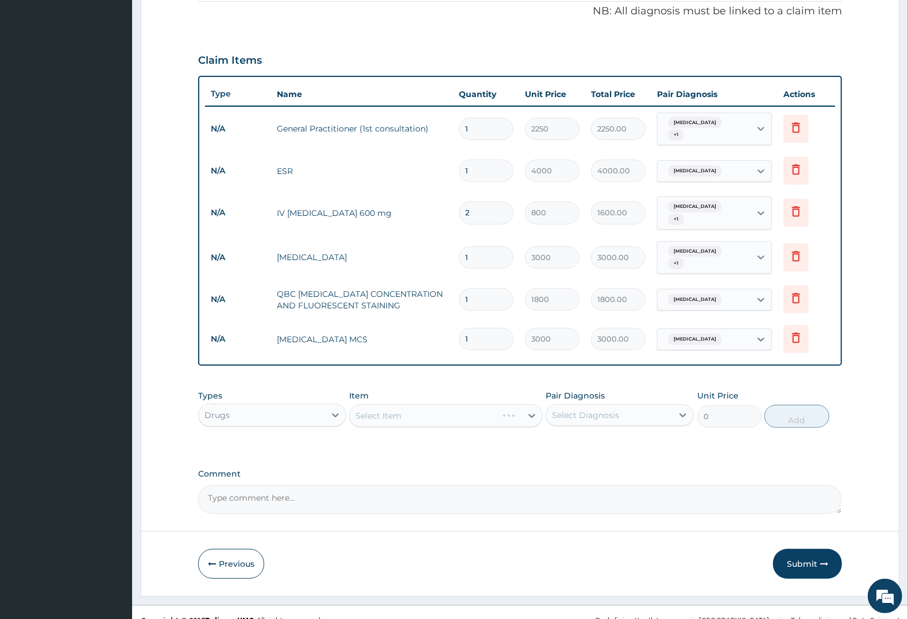
click at [396, 404] on div "Select Item" at bounding box center [445, 415] width 193 height 23
click at [397, 404] on div "Select Item" at bounding box center [445, 415] width 193 height 23
click at [398, 404] on div "Select Item" at bounding box center [445, 415] width 193 height 23
click at [464, 404] on div "Select Item" at bounding box center [445, 415] width 193 height 23
click at [435, 404] on div "Select Item" at bounding box center [445, 415] width 193 height 23
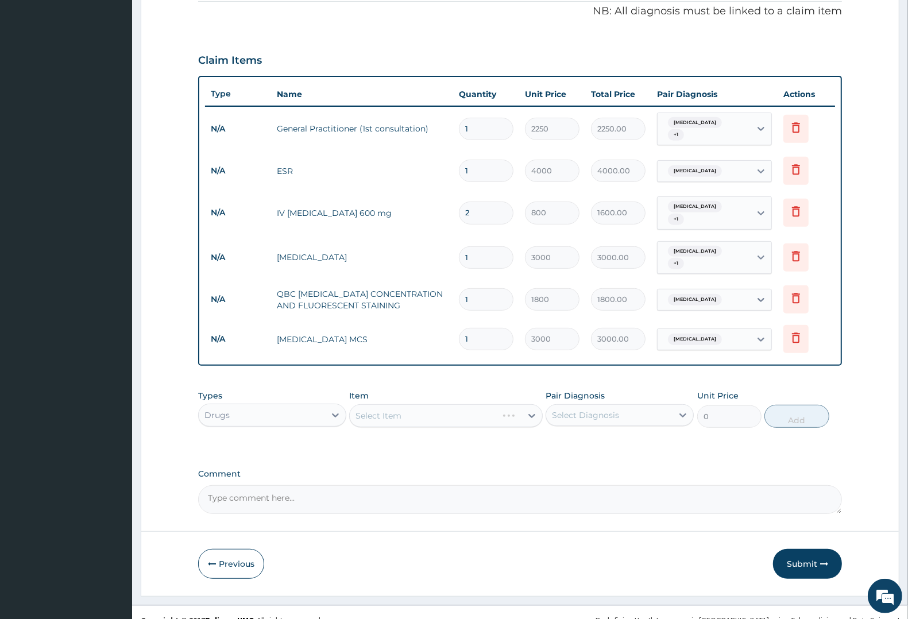
click at [435, 404] on div "Select Item" at bounding box center [445, 415] width 193 height 23
click at [474, 404] on div "Select Item" at bounding box center [445, 415] width 193 height 23
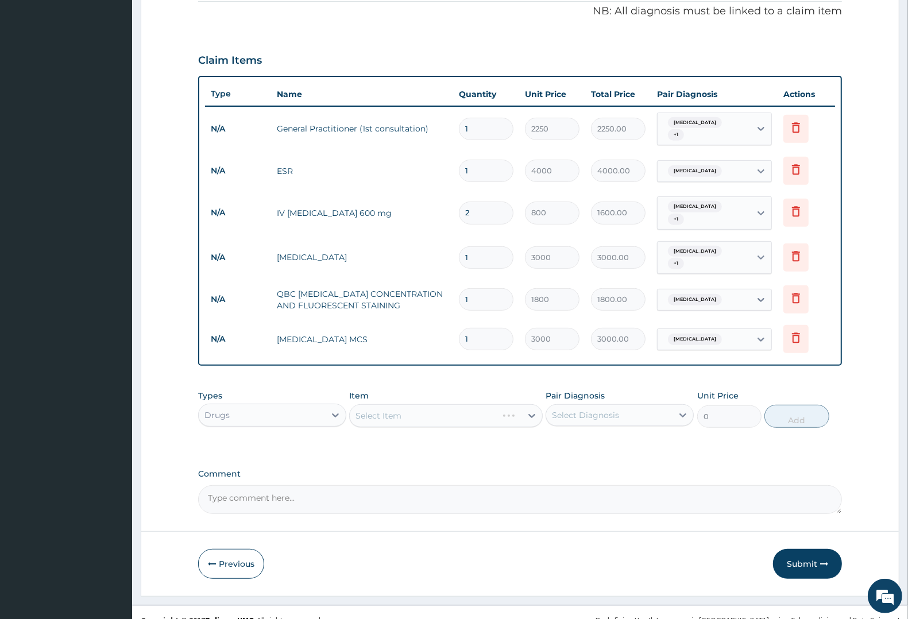
click at [431, 404] on div "Select Item" at bounding box center [445, 415] width 193 height 23
click at [415, 404] on div "Select Item" at bounding box center [445, 415] width 193 height 23
click at [362, 404] on div "Select Item" at bounding box center [445, 415] width 193 height 23
click at [374, 404] on div "Select Item" at bounding box center [445, 415] width 193 height 23
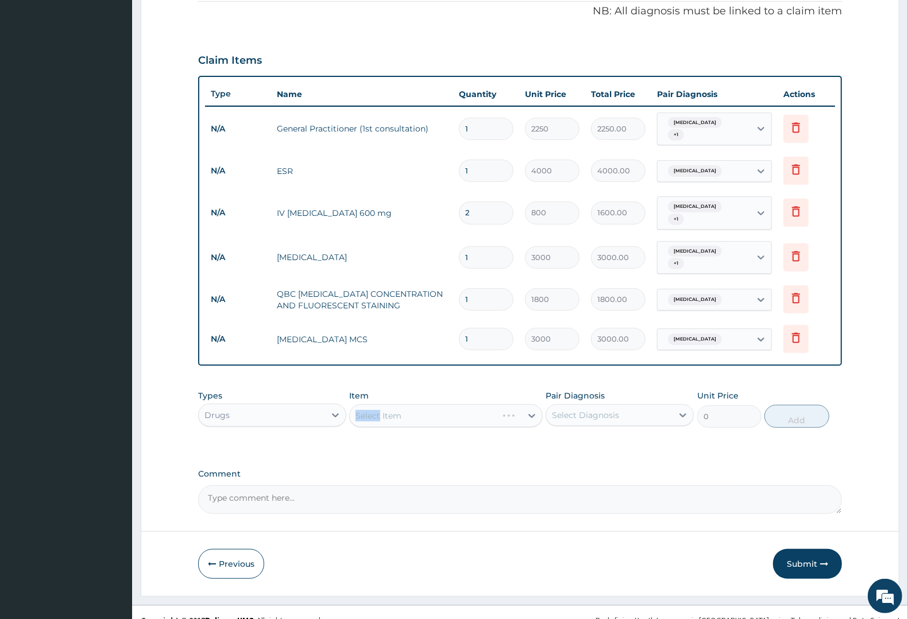
click at [375, 404] on div "Select Item" at bounding box center [445, 415] width 193 height 23
click at [414, 404] on div "Select Item" at bounding box center [445, 415] width 193 height 23
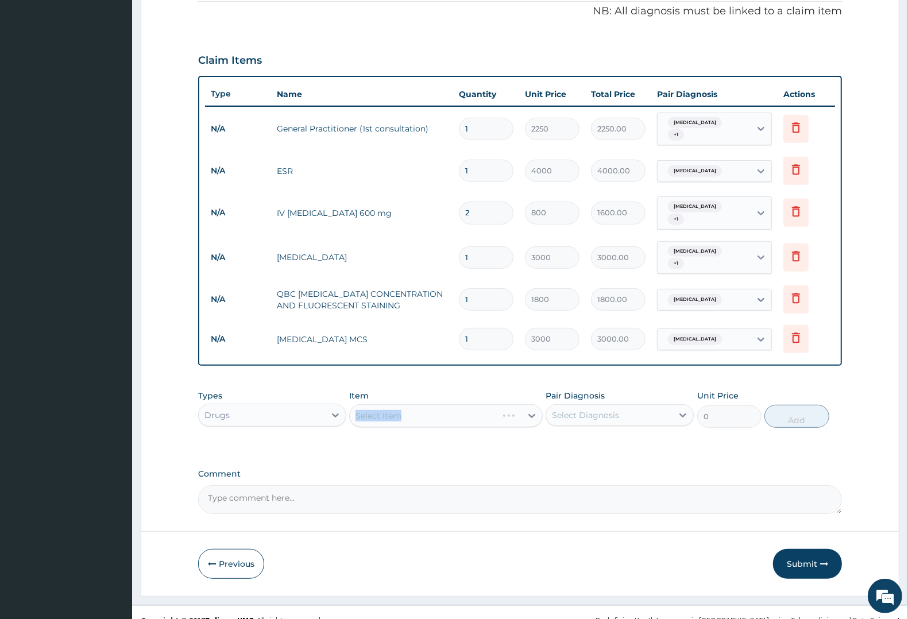
click at [414, 404] on div "Select Item" at bounding box center [445, 415] width 193 height 23
click at [450, 405] on div "Select Item" at bounding box center [445, 415] width 193 height 23
click at [452, 405] on div "Select Item" at bounding box center [445, 415] width 193 height 23
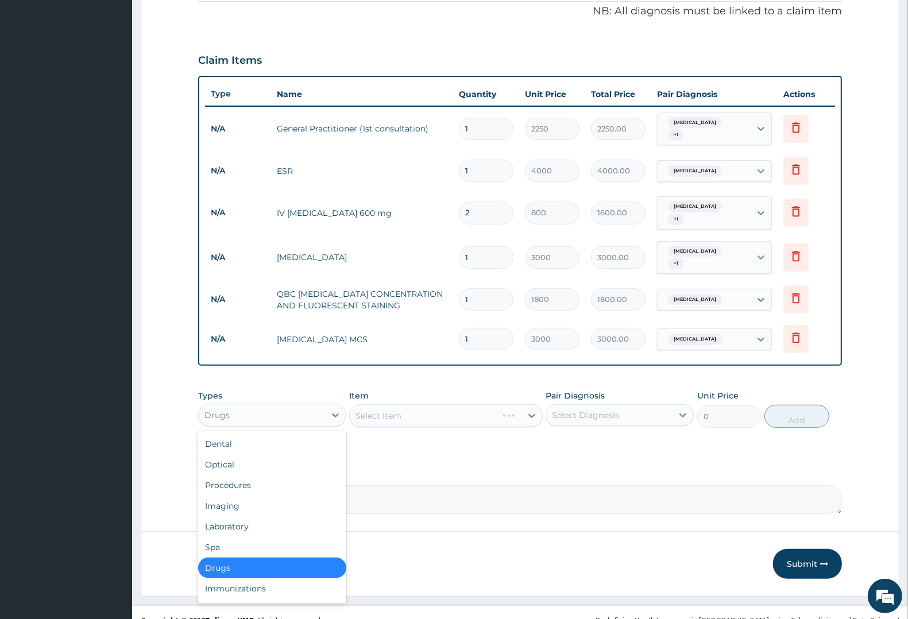
click at [250, 406] on div "Drugs" at bounding box center [262, 415] width 126 height 18
click at [236, 558] on div "Drugs" at bounding box center [272, 568] width 148 height 21
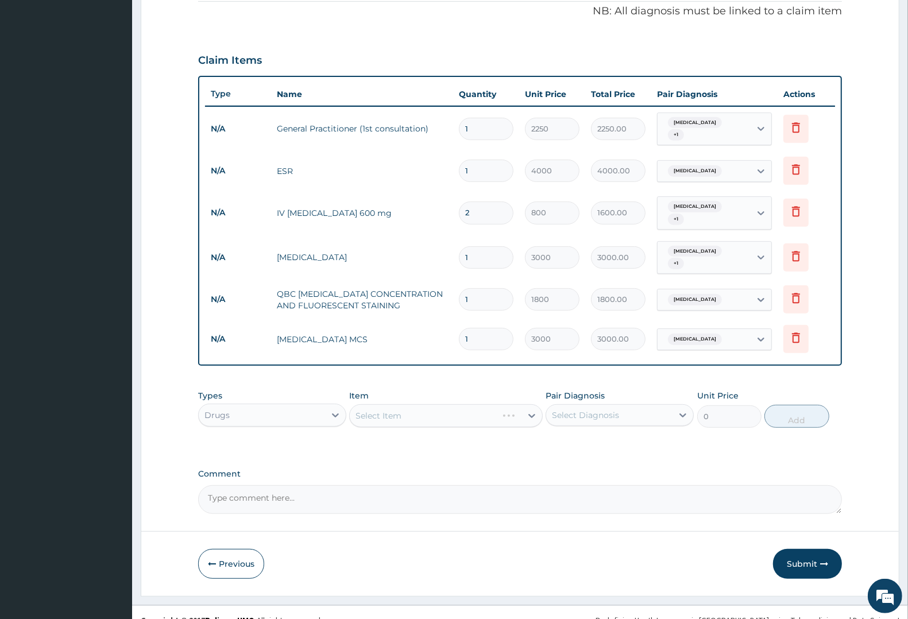
click at [465, 404] on div "Select Item" at bounding box center [445, 415] width 193 height 23
click at [467, 404] on div "Select Item" at bounding box center [445, 415] width 193 height 23
click at [469, 404] on div "Select Item" at bounding box center [445, 415] width 193 height 23
click at [408, 404] on div "Select Item" at bounding box center [445, 415] width 193 height 23
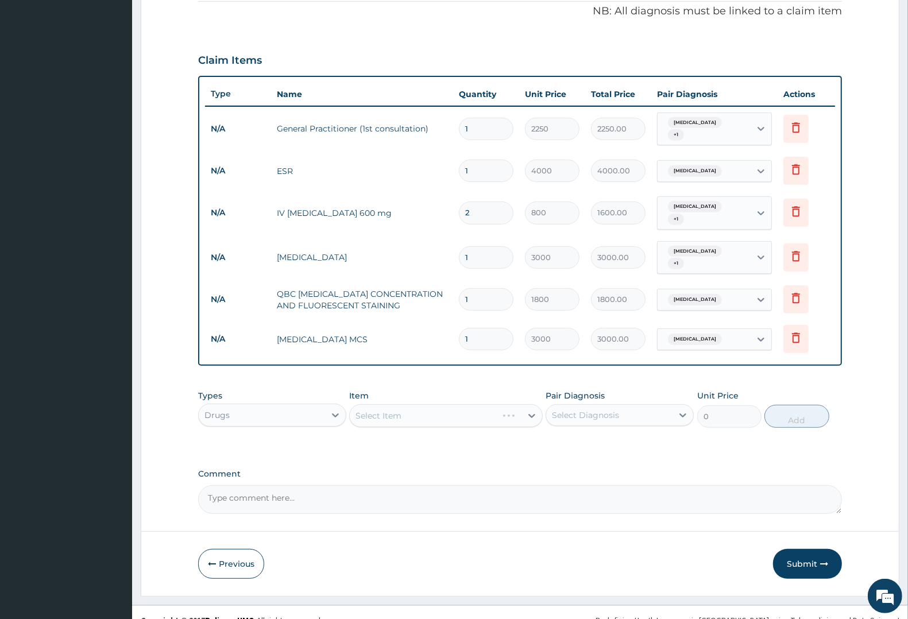
click at [391, 404] on div "Select Item" at bounding box center [445, 415] width 193 height 23
click at [392, 404] on div "Select Item" at bounding box center [445, 415] width 193 height 23
click at [395, 404] on div "Select Item" at bounding box center [445, 415] width 193 height 23
click at [437, 404] on div "Select Item" at bounding box center [445, 415] width 193 height 23
click at [443, 404] on div "Select Item" at bounding box center [445, 415] width 193 height 23
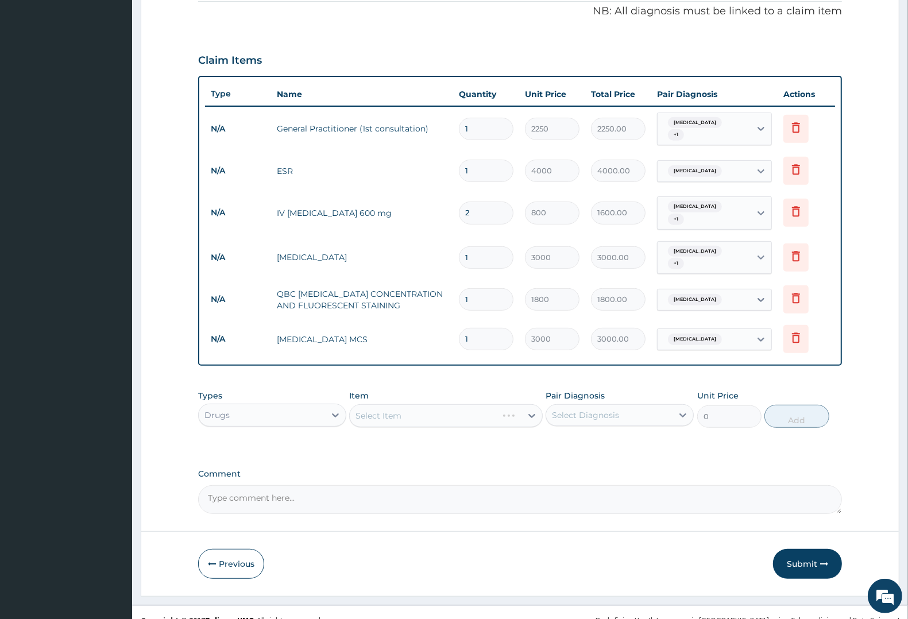
click at [454, 404] on div "Select Item" at bounding box center [445, 415] width 193 height 23
click at [620, 406] on div "Select Diagnosis" at bounding box center [609, 415] width 126 height 18
click at [618, 461] on label "Upper respiratory infection" at bounding box center [600, 466] width 71 height 11
checkbox input "true"
click at [460, 404] on div "Select Item" at bounding box center [445, 415] width 193 height 23
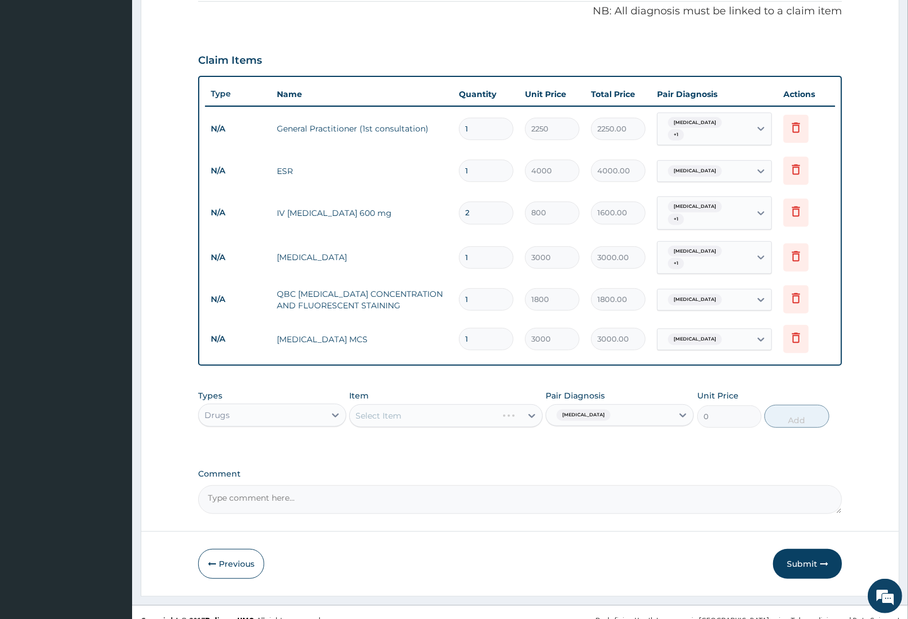
click at [460, 404] on div "Select Item" at bounding box center [445, 415] width 193 height 23
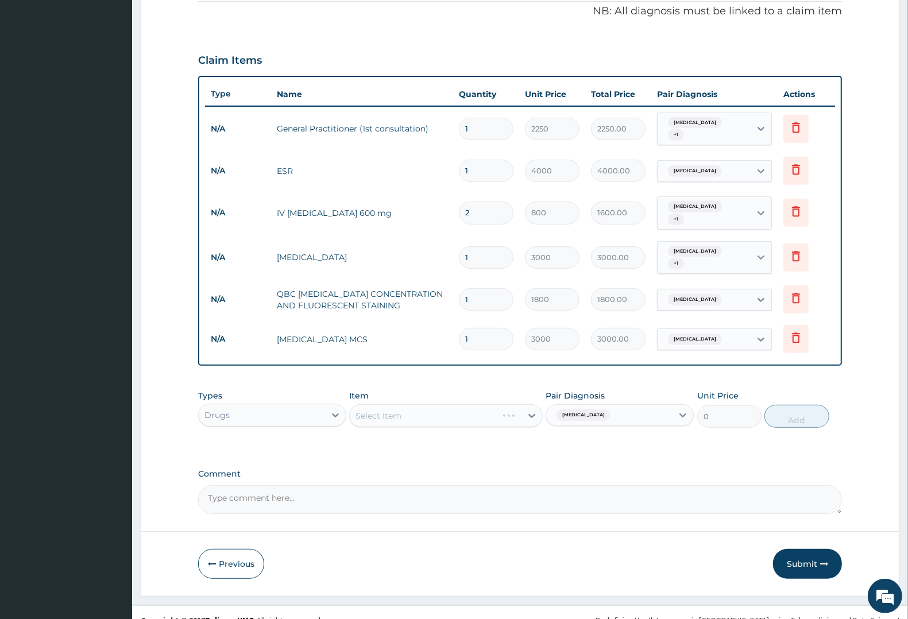
click at [531, 404] on div "Select Item" at bounding box center [445, 415] width 193 height 23
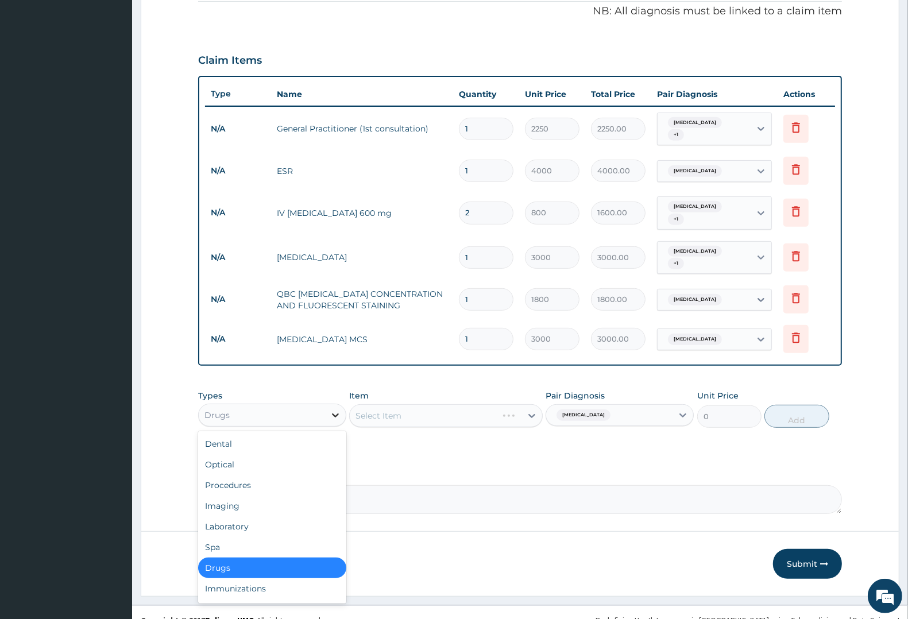
click at [334, 410] on icon at bounding box center [335, 415] width 11 height 11
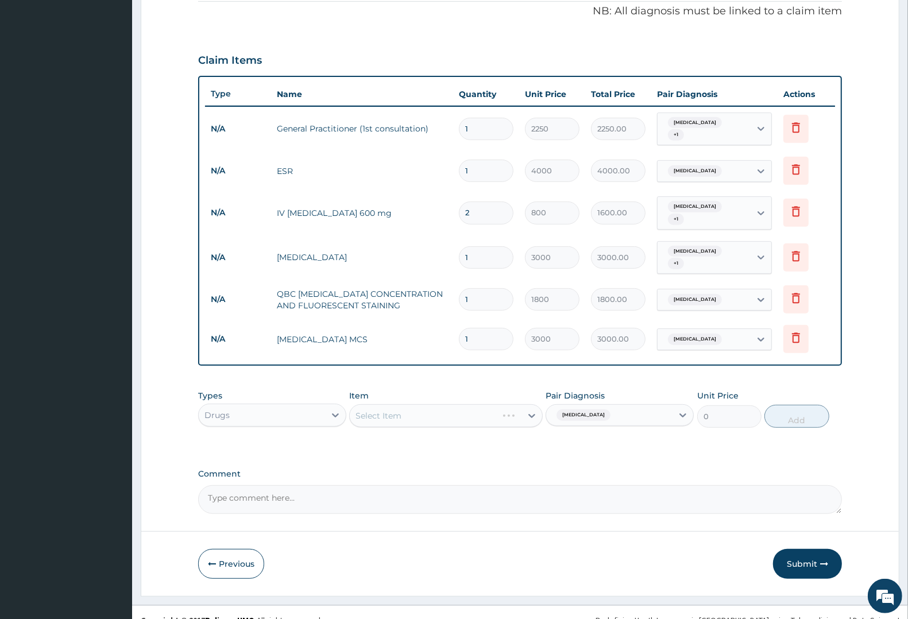
click at [530, 404] on div "Select Item" at bounding box center [445, 415] width 193 height 23
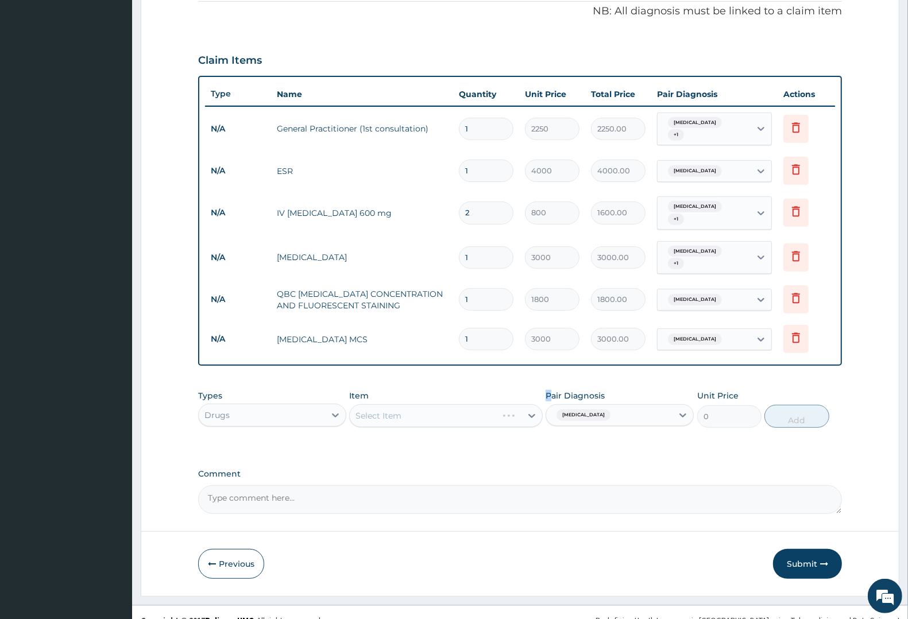
click at [530, 404] on div "Select Item" at bounding box center [445, 415] width 193 height 23
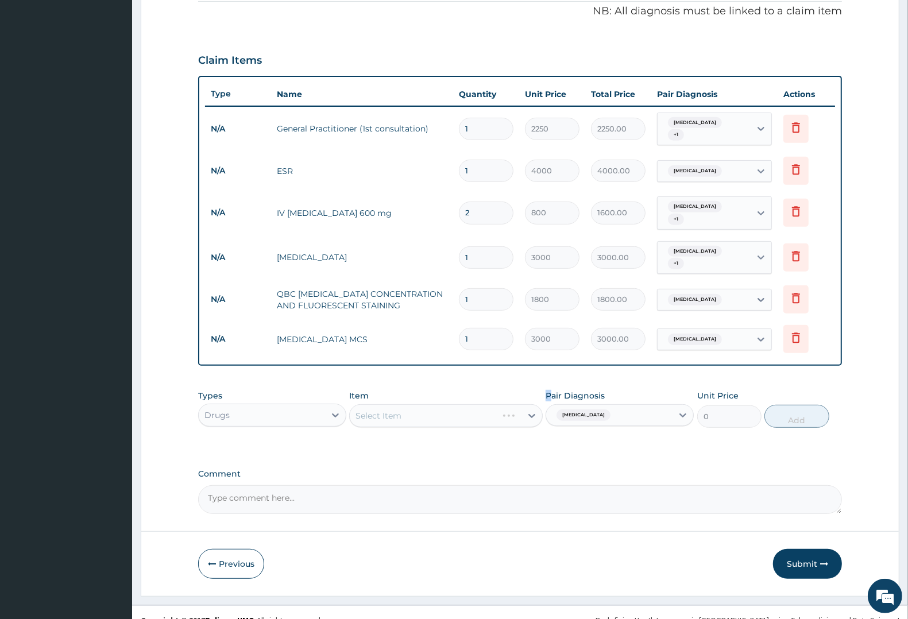
click at [530, 404] on div "Select Item" at bounding box center [445, 415] width 193 height 23
click at [685, 410] on icon at bounding box center [682, 415] width 11 height 11
click at [528, 404] on div "Select Item" at bounding box center [445, 415] width 193 height 23
click at [530, 404] on div "Select Item" at bounding box center [445, 415] width 193 height 23
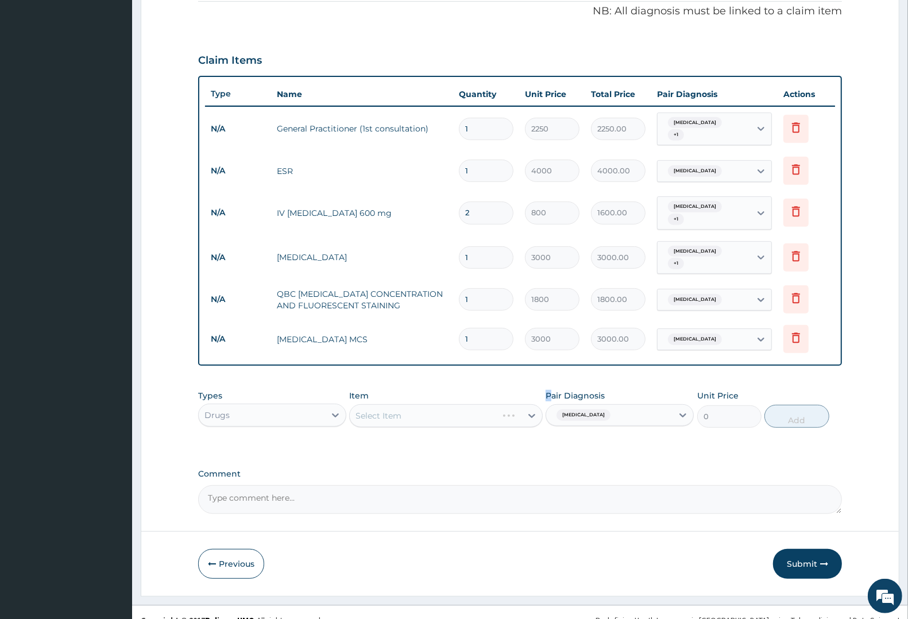
click at [530, 404] on div "Select Item" at bounding box center [445, 415] width 193 height 23
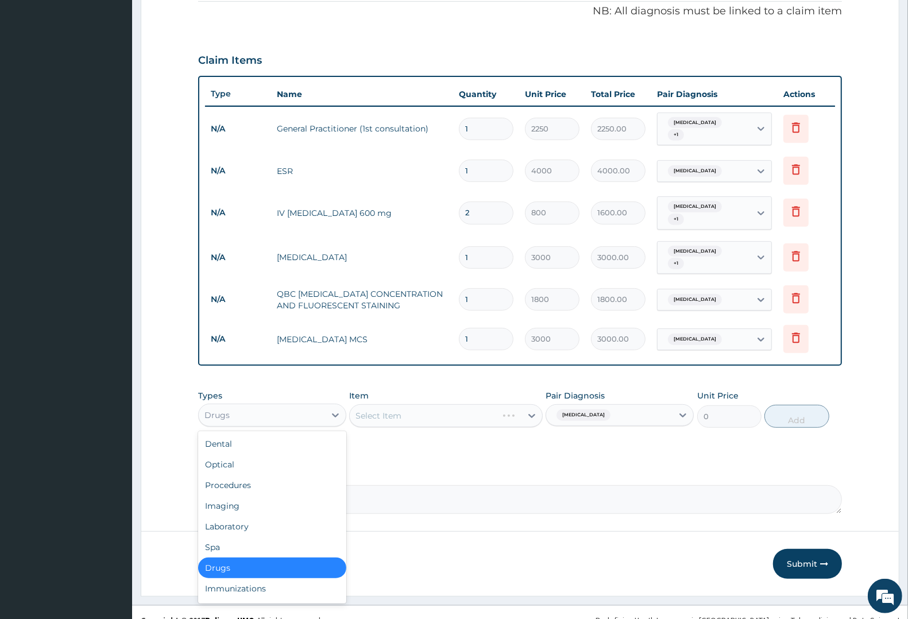
click at [225, 410] on div "Drugs" at bounding box center [216, 415] width 25 height 11
click at [237, 516] on div "Laboratory" at bounding box center [272, 526] width 148 height 21
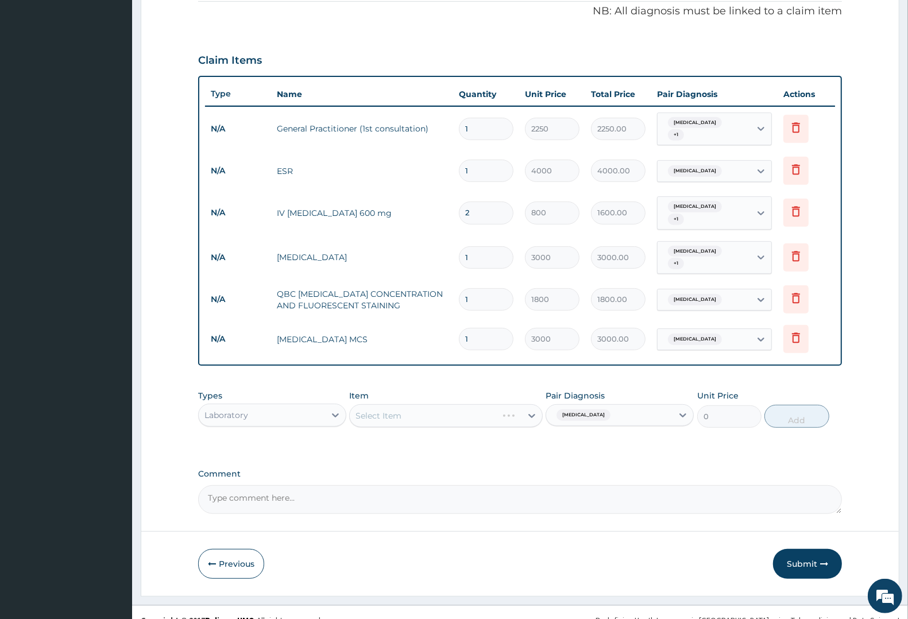
click at [429, 404] on div "Select Item" at bounding box center [445, 415] width 193 height 23
click at [440, 404] on div "Select Item" at bounding box center [445, 415] width 193 height 23
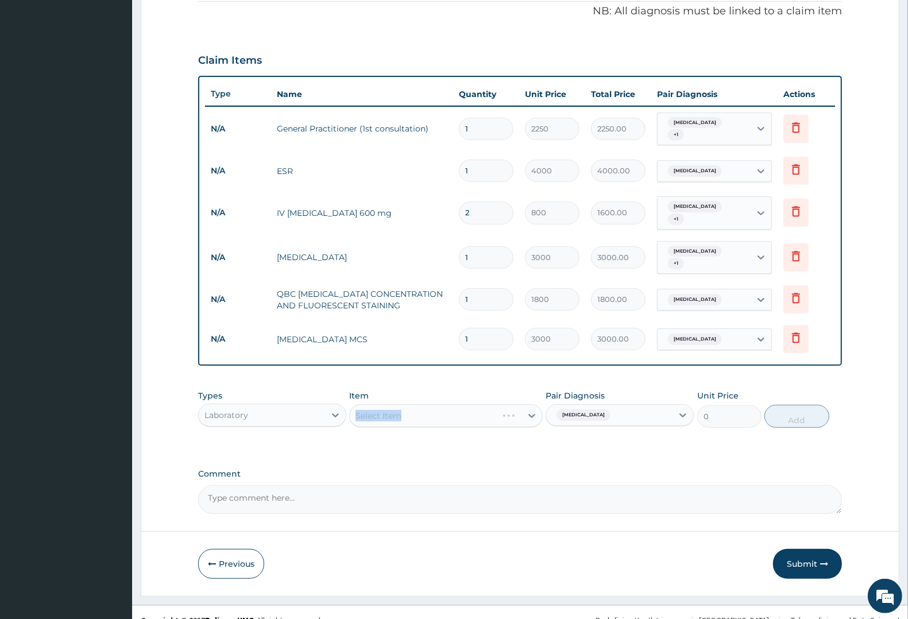
click at [440, 404] on div "Select Item" at bounding box center [445, 415] width 193 height 23
click at [519, 404] on div "Select Item" at bounding box center [445, 415] width 193 height 23
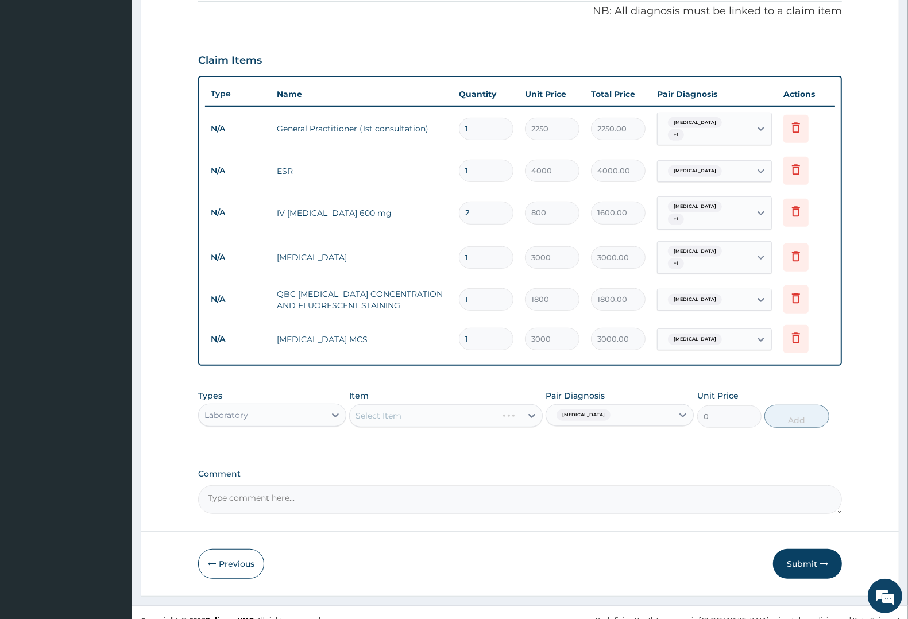
click at [449, 404] on div "Select Item" at bounding box center [445, 415] width 193 height 23
click at [422, 404] on div "Select Item" at bounding box center [445, 415] width 193 height 23
click at [428, 404] on div "Select Item" at bounding box center [445, 415] width 193 height 23
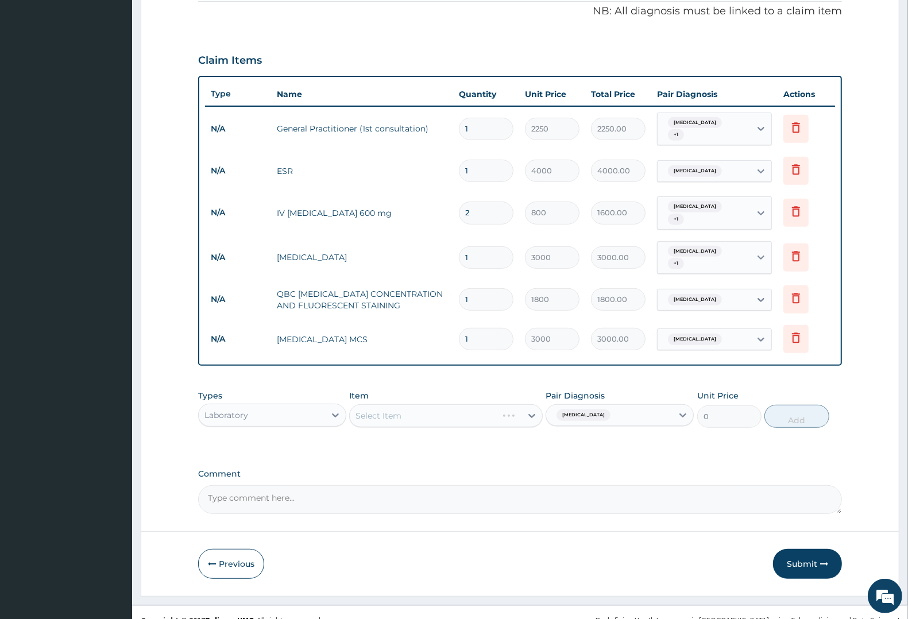
click at [490, 404] on div "Select Item" at bounding box center [445, 415] width 193 height 23
click at [495, 404] on div "Select Item" at bounding box center [445, 415] width 193 height 23
click at [496, 404] on div "Select Item" at bounding box center [445, 415] width 193 height 23
click at [483, 447] on div "PA Code / Prescription Code Enter Code(Secondary Care Only) Encounter Date 15-0…" at bounding box center [520, 136] width 644 height 756
click at [391, 404] on div "Select Item" at bounding box center [445, 415] width 193 height 23
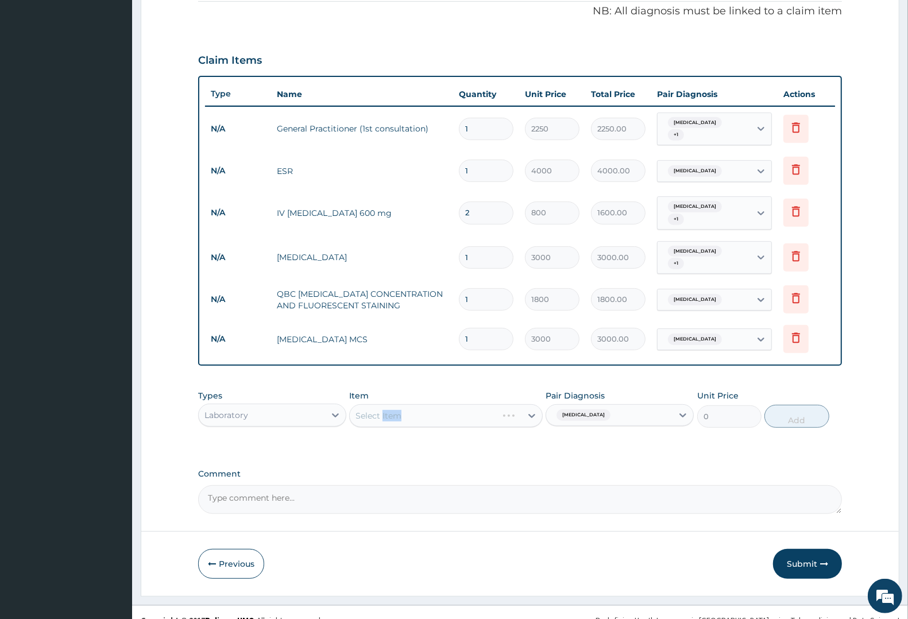
click at [391, 404] on div "Select Item" at bounding box center [445, 415] width 193 height 23
click at [450, 404] on div "Select Item" at bounding box center [445, 415] width 193 height 23
click at [530, 404] on div "Select Item" at bounding box center [445, 415] width 193 height 23
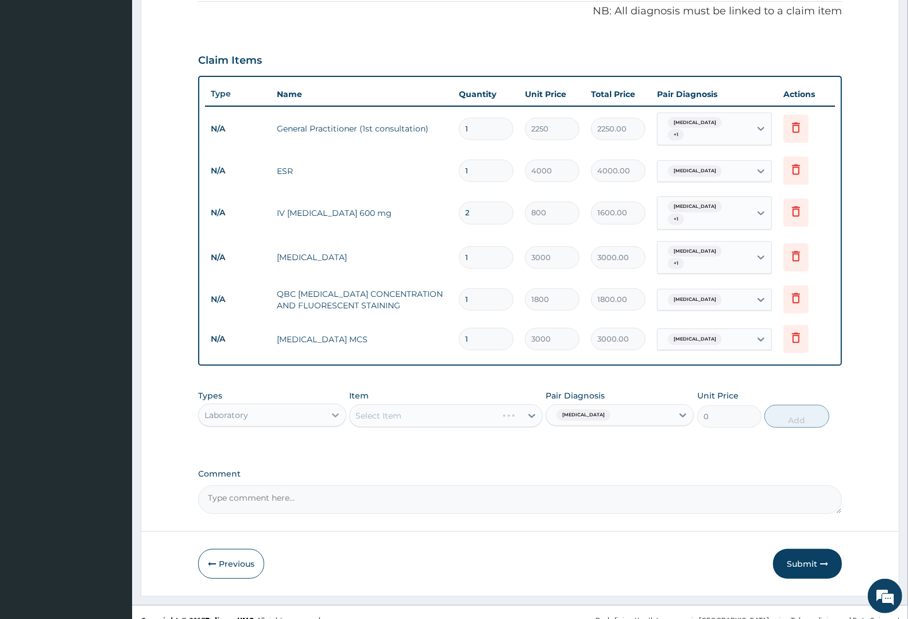
click at [334, 410] on icon at bounding box center [335, 415] width 11 height 11
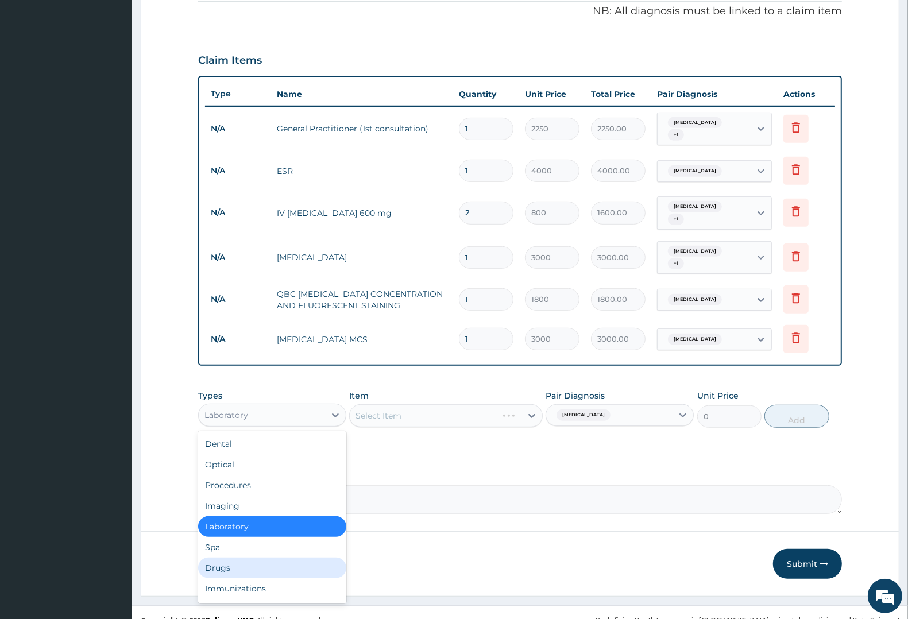
click at [231, 558] on div "Drugs" at bounding box center [272, 568] width 148 height 21
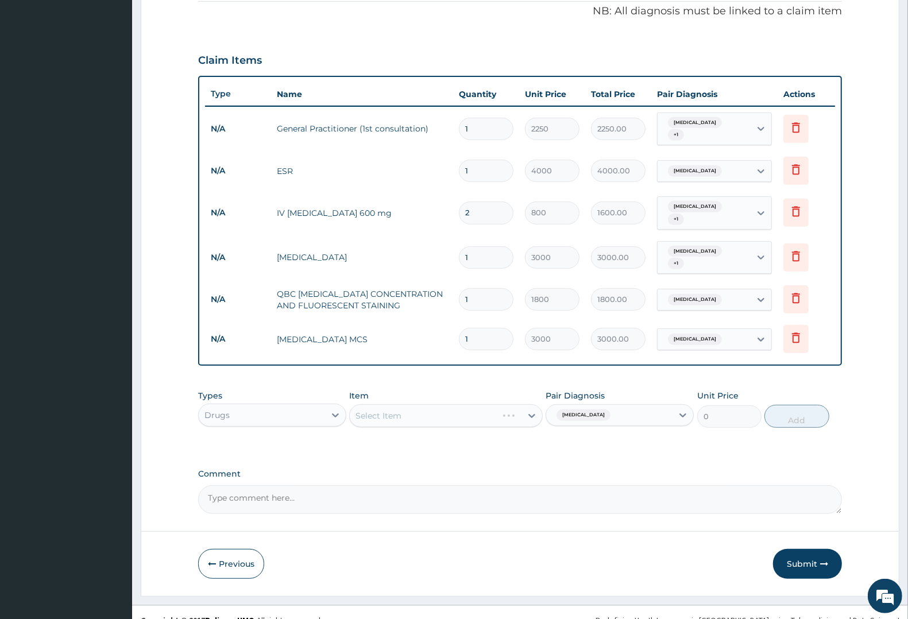
click at [428, 404] on div "Select Item" at bounding box center [445, 415] width 193 height 23
click at [449, 404] on div "Select Item" at bounding box center [445, 415] width 193 height 23
click at [448, 404] on div "Select Item" at bounding box center [445, 415] width 193 height 23
click at [796, 549] on button "Submit" at bounding box center [807, 564] width 69 height 30
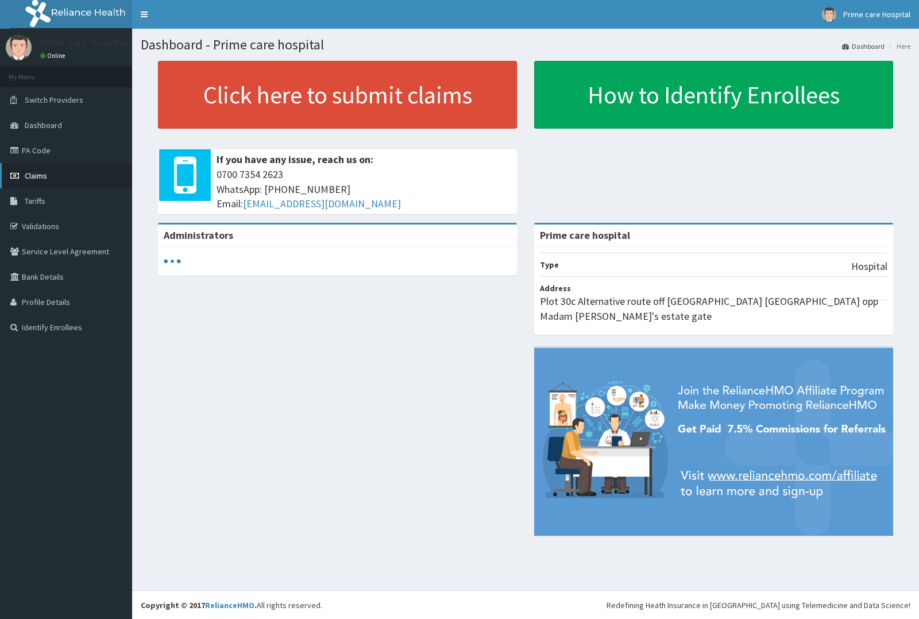
click at [36, 172] on span "Claims" at bounding box center [36, 176] width 22 height 10
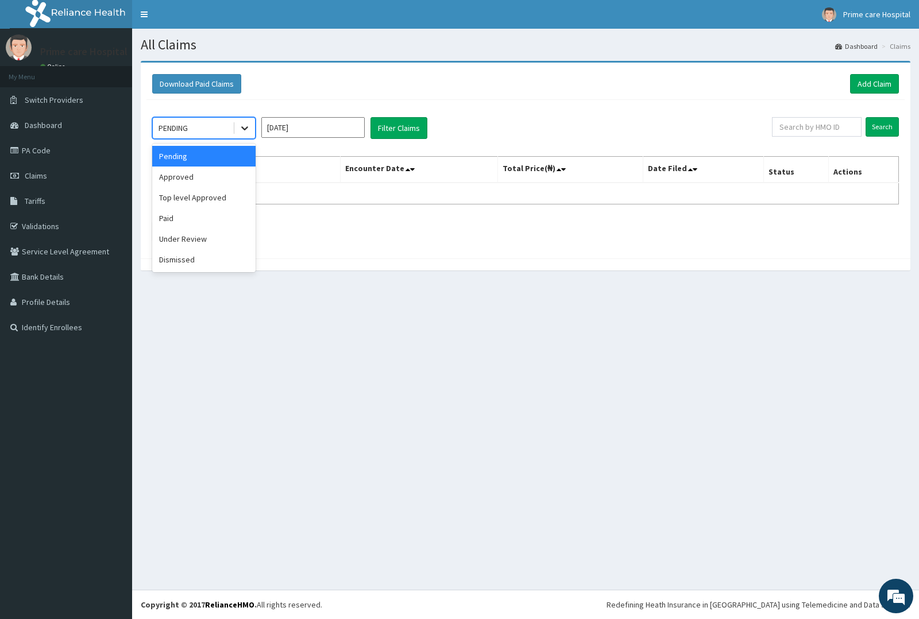
click at [239, 128] on icon at bounding box center [244, 127] width 11 height 11
click at [229, 168] on div "Approved" at bounding box center [203, 177] width 103 height 21
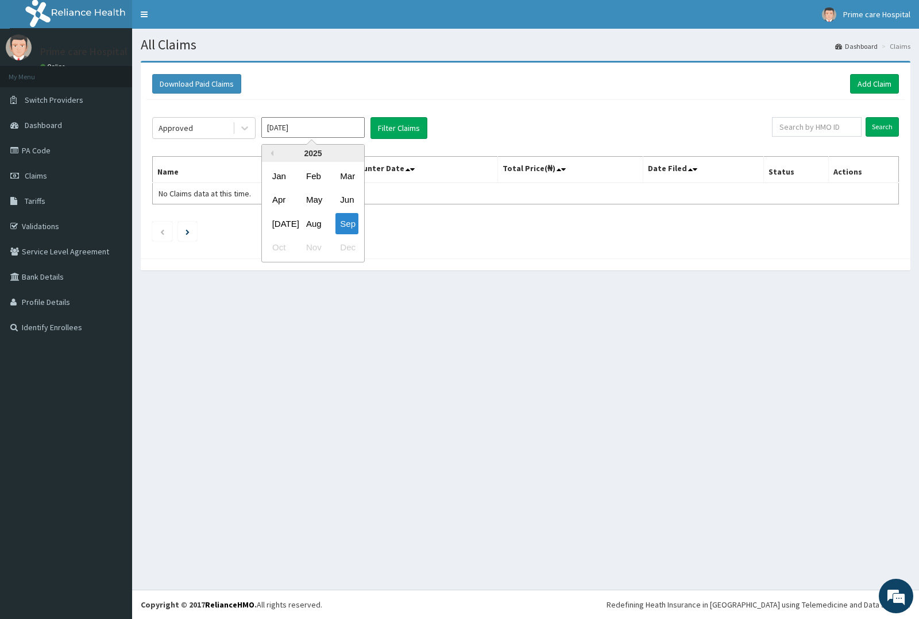
click at [323, 125] on input "[DATE]" at bounding box center [312, 127] width 103 height 21
click at [314, 216] on div "Aug" at bounding box center [313, 223] width 23 height 21
type input "[DATE]"
click at [397, 128] on button "Filter Claims" at bounding box center [399, 128] width 57 height 22
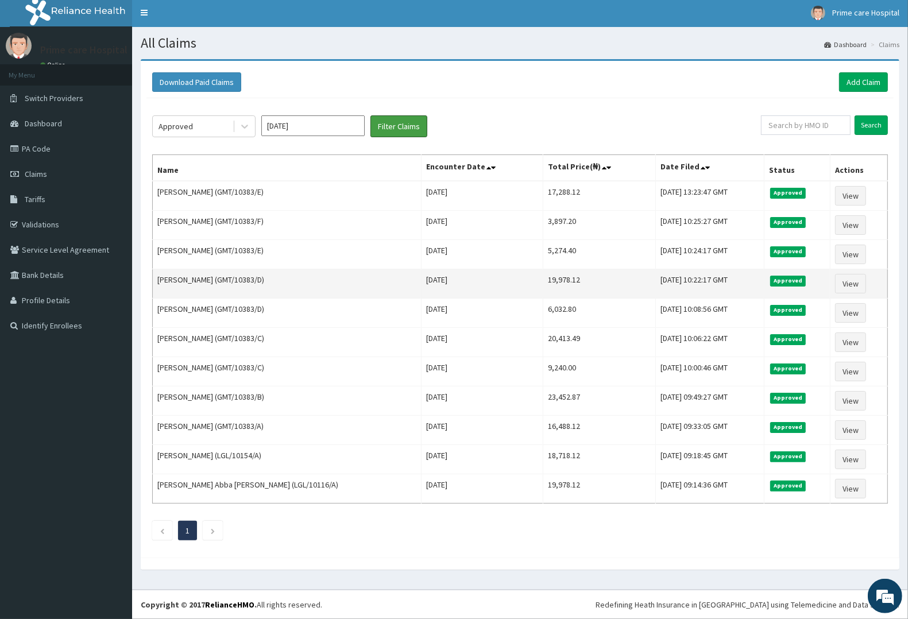
scroll to position [6, 0]
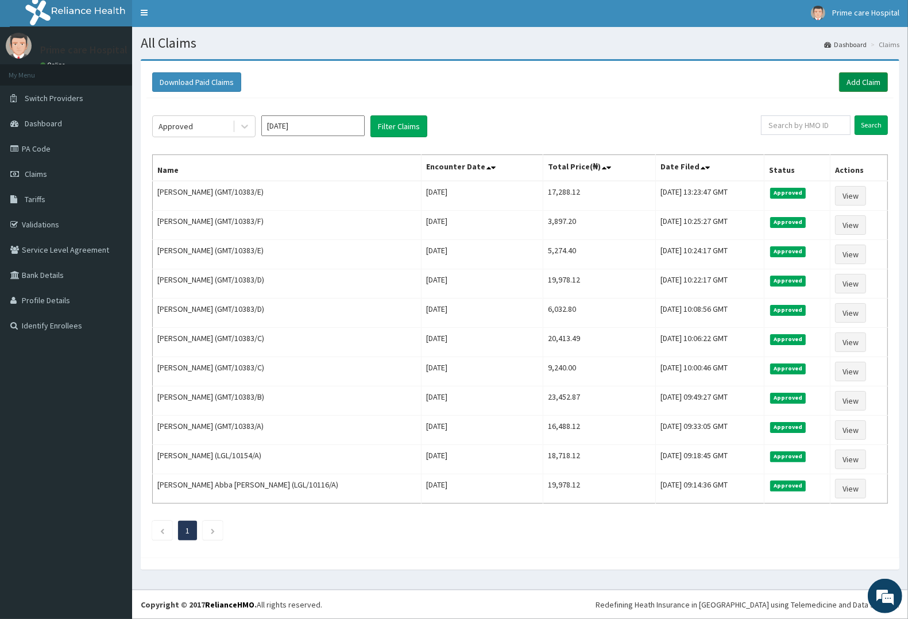
click at [863, 72] on link "Add Claim" at bounding box center [863, 82] width 49 height 20
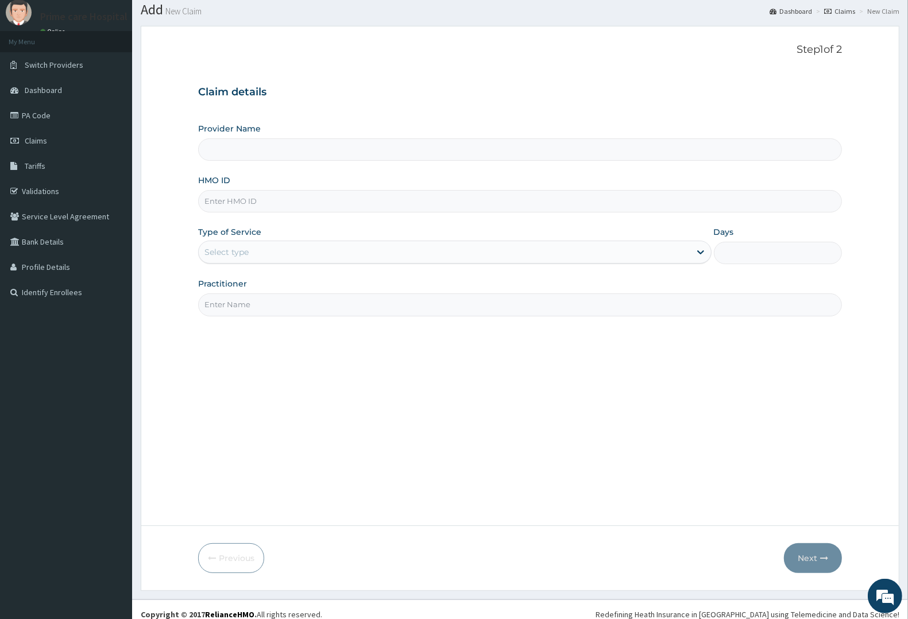
scroll to position [45, 0]
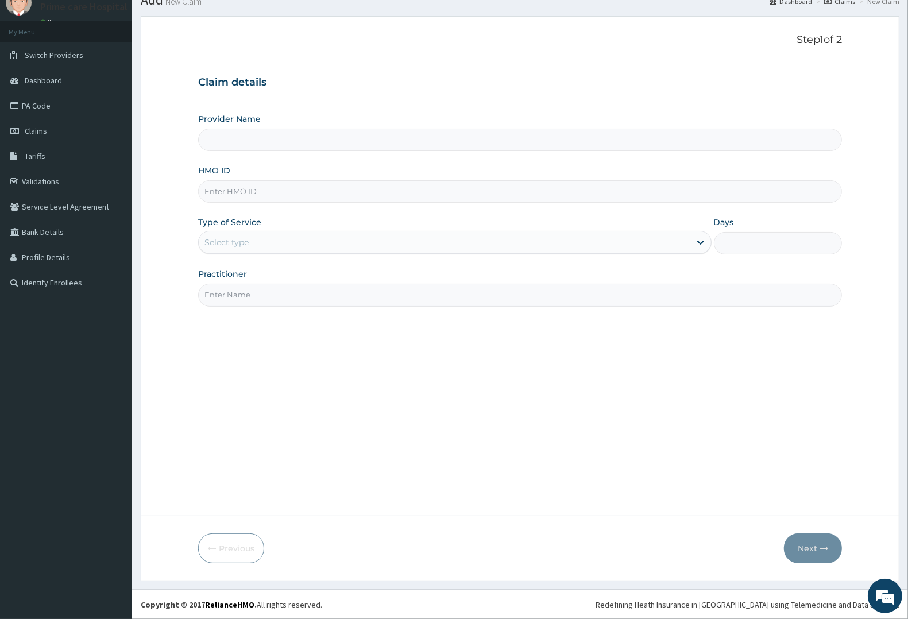
type input "Prime care hospital"
click at [294, 192] on input "HMO ID" at bounding box center [520, 191] width 644 height 22
type input "GMT/10383/F"
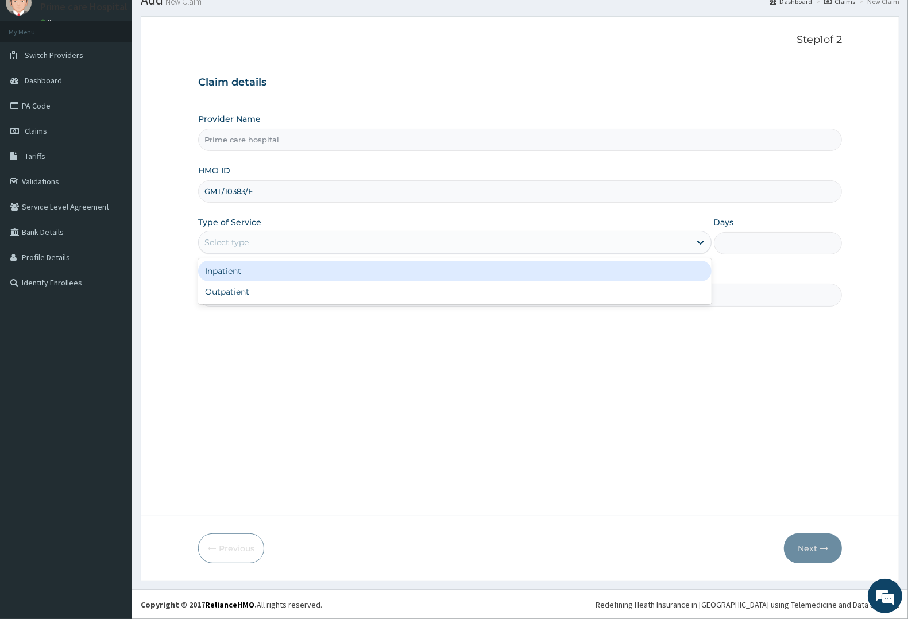
click at [265, 239] on div "Select type" at bounding box center [445, 242] width 492 height 18
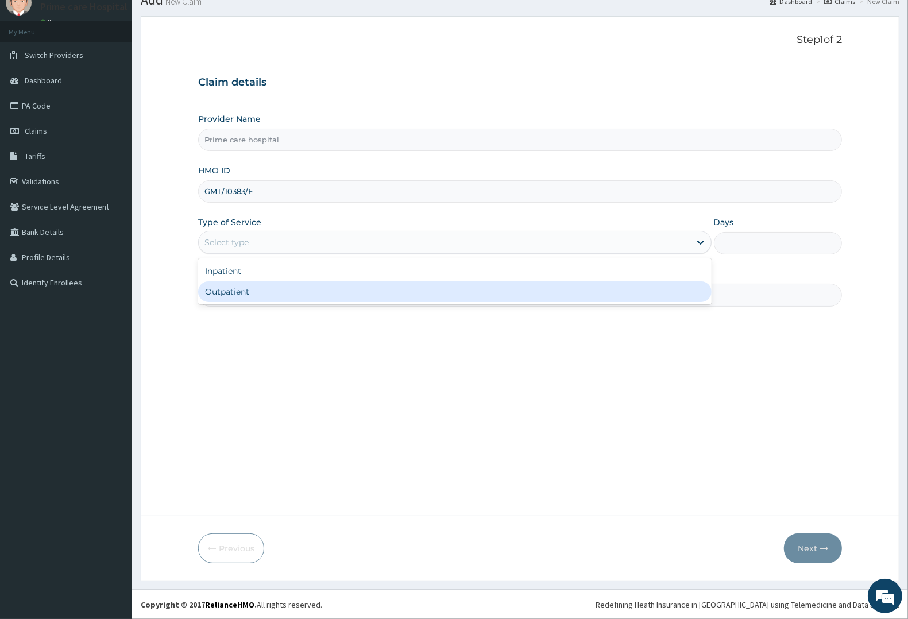
click at [262, 292] on div "Outpatient" at bounding box center [455, 291] width 514 height 21
type input "1"
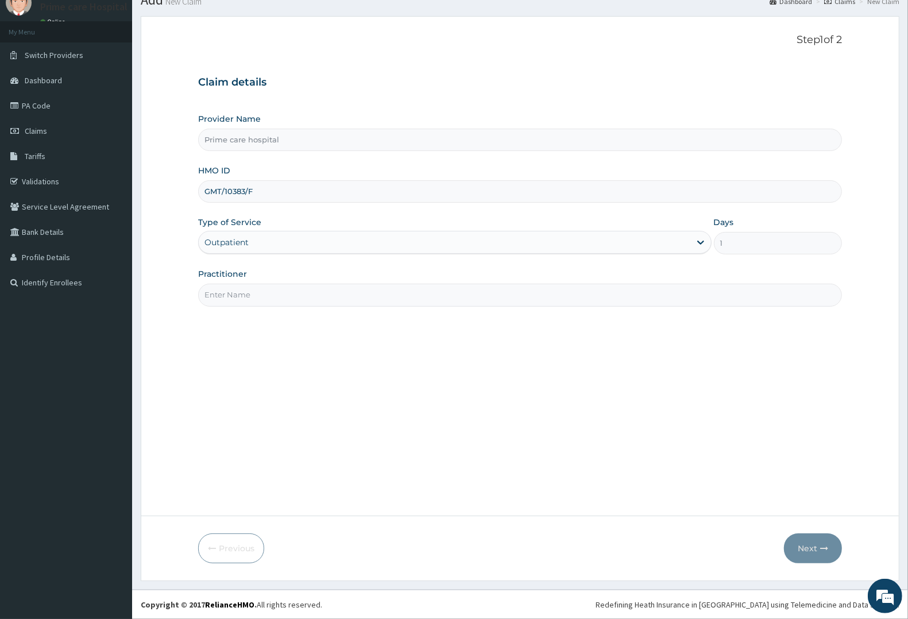
click at [262, 292] on input "Practitioner" at bounding box center [520, 295] width 644 height 22
type input "[PERSON_NAME]"
click at [811, 543] on button "Next" at bounding box center [813, 549] width 58 height 30
